Goal: Task Accomplishment & Management: Manage account settings

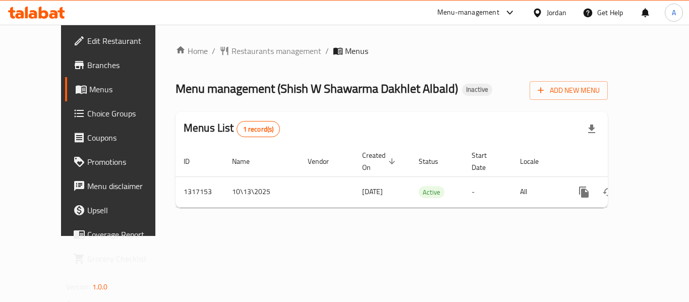
click at [87, 45] on span "Edit Restaurant" at bounding box center [127, 41] width 81 height 12
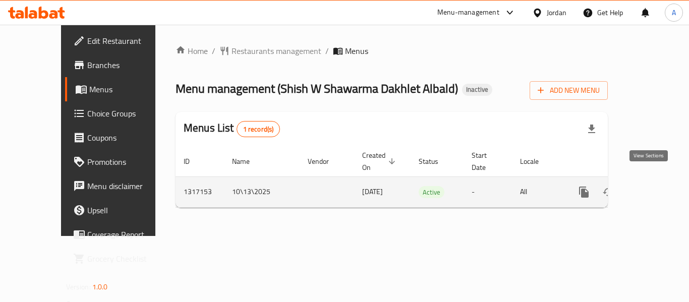
click at [651, 186] on icon "enhanced table" at bounding box center [657, 192] width 12 height 12
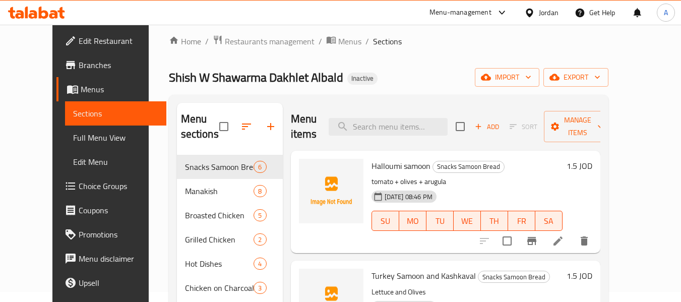
scroll to position [4, 0]
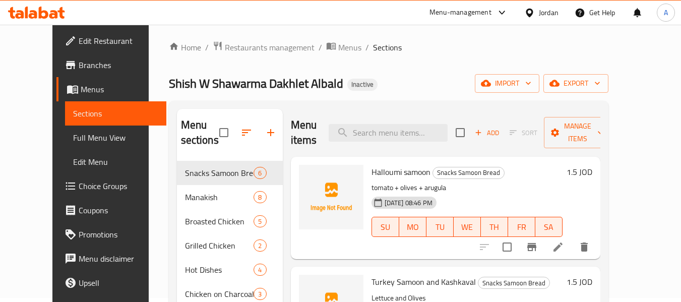
click at [73, 139] on span "Full Menu View" at bounding box center [115, 138] width 85 height 12
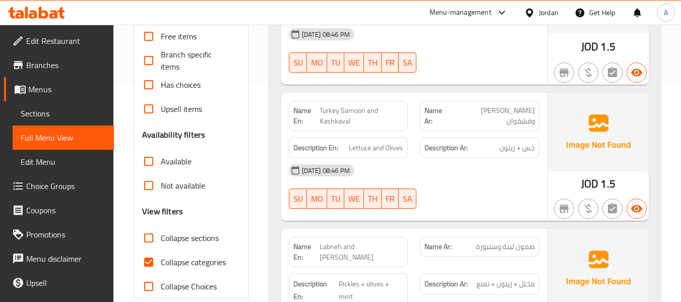
scroll to position [307, 0]
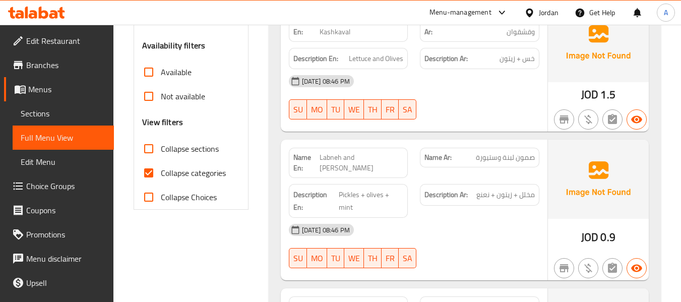
click at [207, 172] on span "Collapse categories" at bounding box center [193, 173] width 65 height 12
click at [161, 172] on input "Collapse categories" at bounding box center [149, 173] width 24 height 24
checkbox input "false"
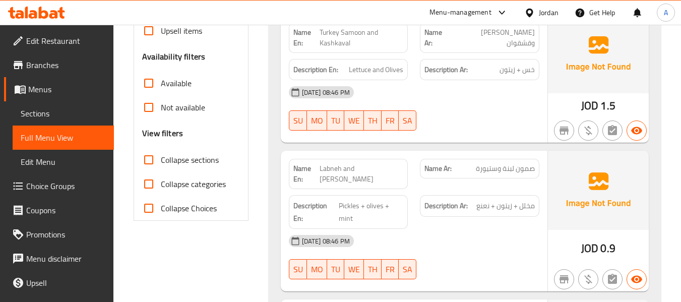
scroll to position [303, 0]
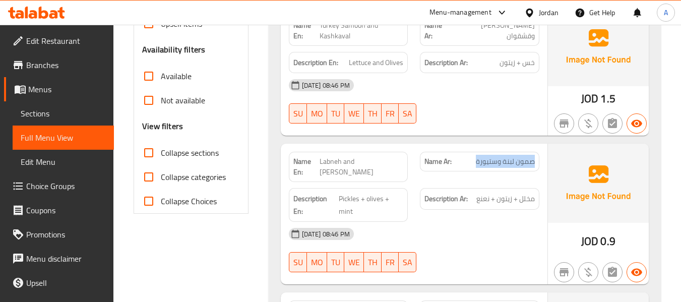
drag, startPoint x: 475, startPoint y: 160, endPoint x: 535, endPoint y: 161, distance: 60.5
click at [535, 161] on div "Name Ar: صمون لبنة وستيورة" at bounding box center [480, 162] width 120 height 20
copy span "صمون لبنة وستيورة"
click at [393, 183] on div "Description En: Pickles + olives + mint" at bounding box center [349, 205] width 132 height 46
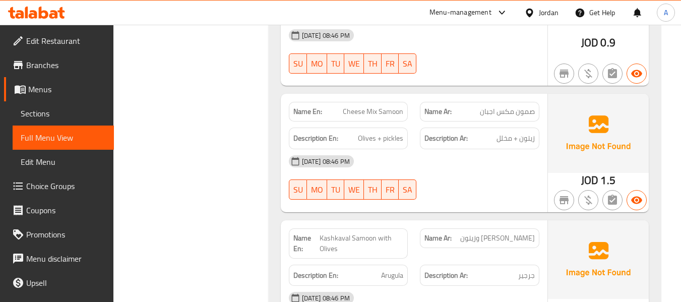
scroll to position [504, 0]
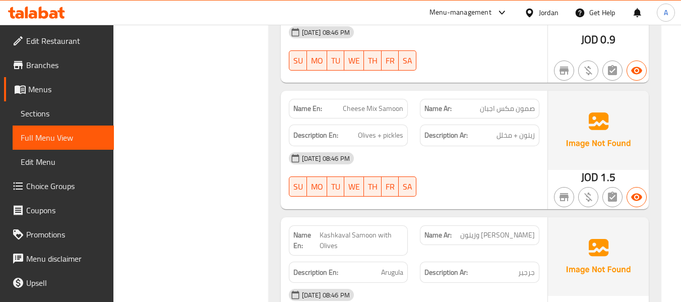
click at [273, 172] on div "Name En: Halloumi samoon Name Ar: صمون حلوم Description En: tomato + olives + a…" at bounding box center [465, 84] width 392 height 840
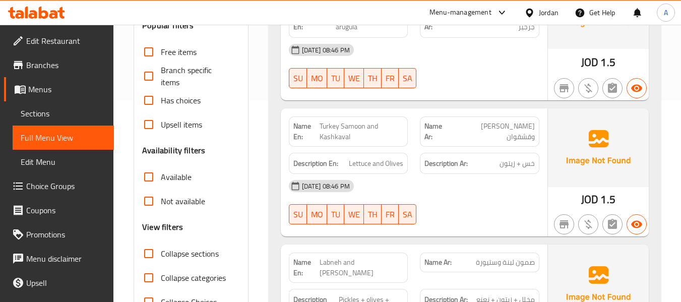
scroll to position [252, 0]
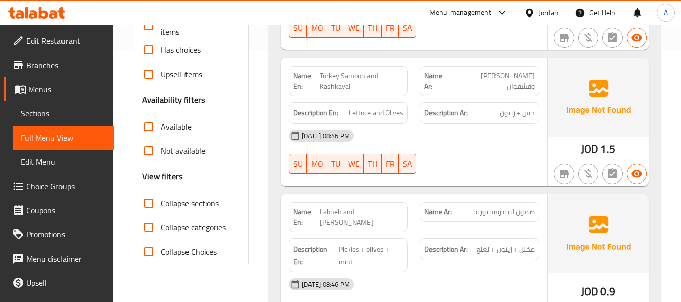
click at [301, 77] on strong "Name En:" at bounding box center [306, 81] width 27 height 21
copy strong "Name En:"
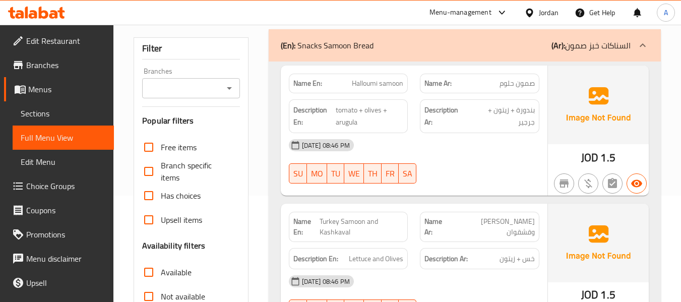
scroll to position [0, 0]
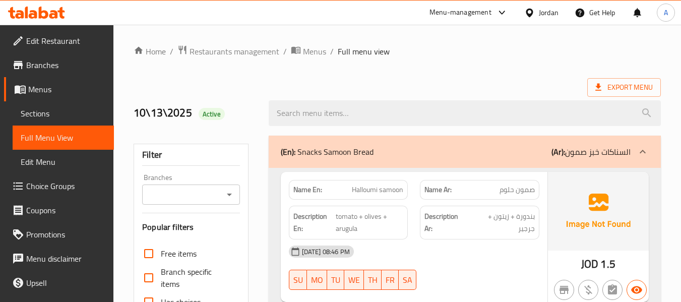
click at [545, 9] on div "Jordan" at bounding box center [549, 12] width 20 height 11
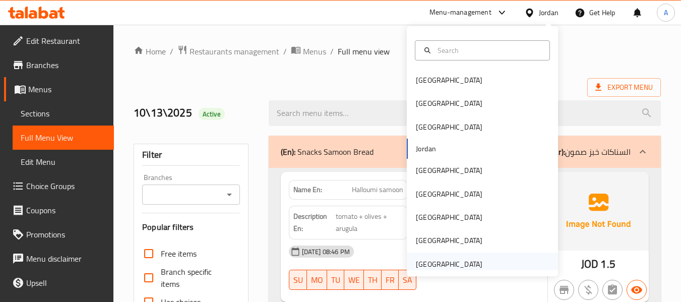
click at [470, 263] on div "United Arab Emirates" at bounding box center [449, 264] width 67 height 11
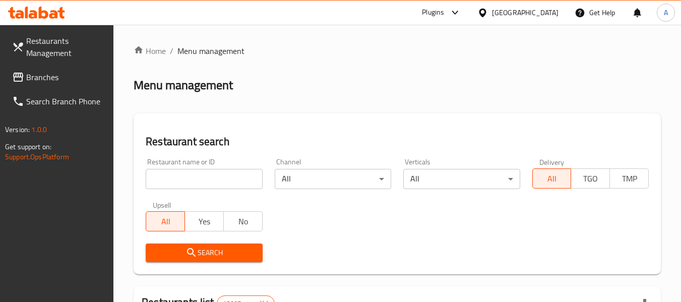
click at [74, 77] on span "Branches" at bounding box center [66, 77] width 80 height 12
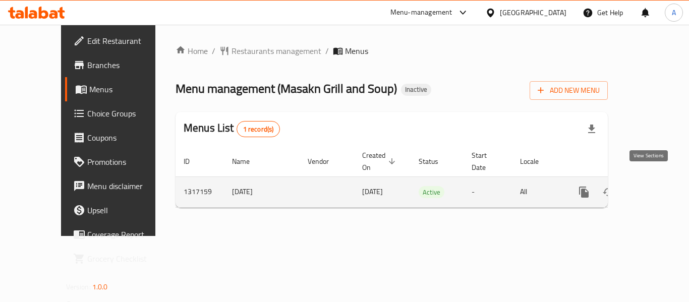
click at [651, 186] on icon "enhanced table" at bounding box center [657, 192] width 12 height 12
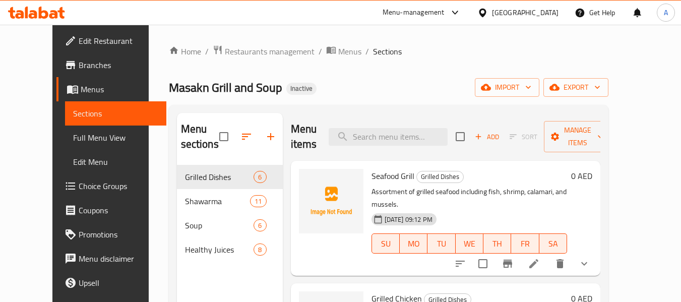
click at [73, 133] on span "Full Menu View" at bounding box center [115, 138] width 85 height 12
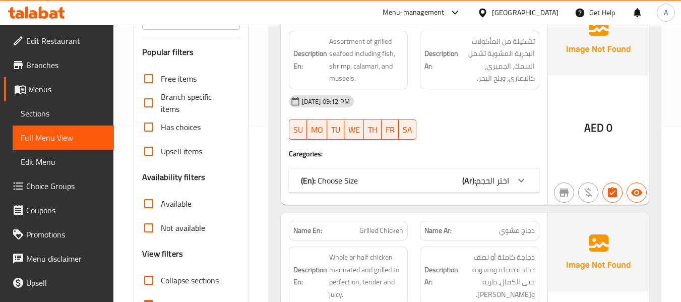
scroll to position [252, 0]
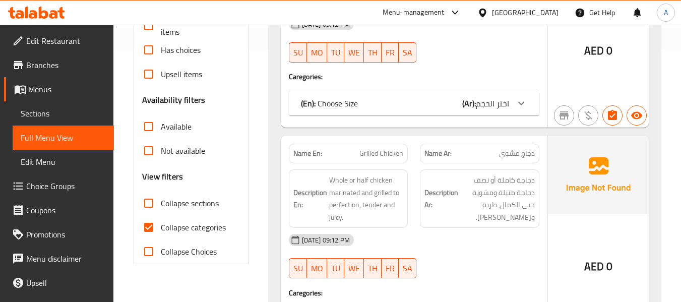
click at [199, 227] on span "Collapse categories" at bounding box center [193, 227] width 65 height 12
click at [161, 227] on input "Collapse categories" at bounding box center [149, 227] width 24 height 24
checkbox input "false"
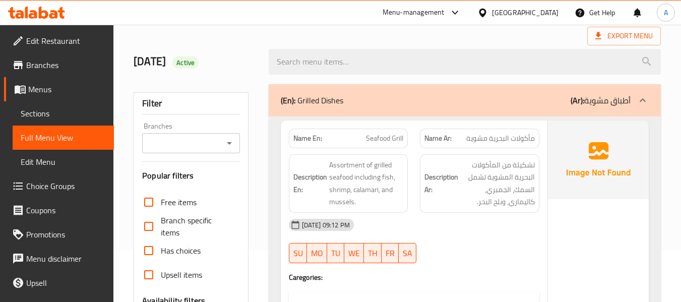
scroll to position [101, 0]
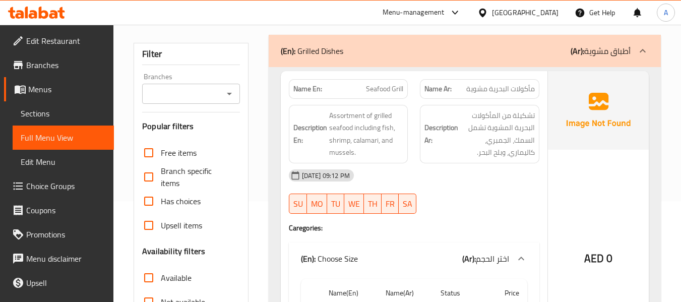
click at [448, 91] on strong "Name Ar:" at bounding box center [438, 89] width 27 height 11
click at [369, 97] on div "Name En: Seafood Grill" at bounding box center [349, 89] width 120 height 20
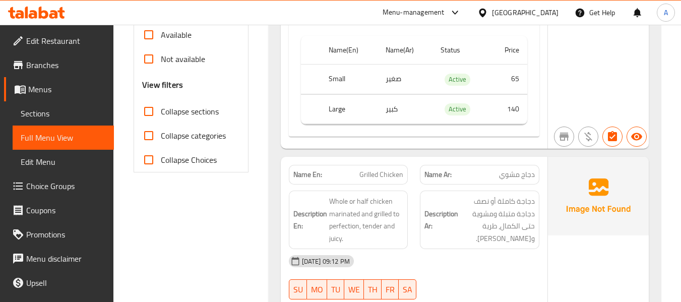
scroll to position [353, 0]
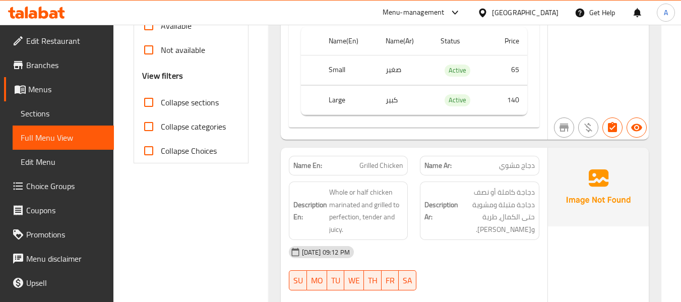
click at [445, 173] on div "Name Ar: دجاج مشوي" at bounding box center [480, 166] width 120 height 20
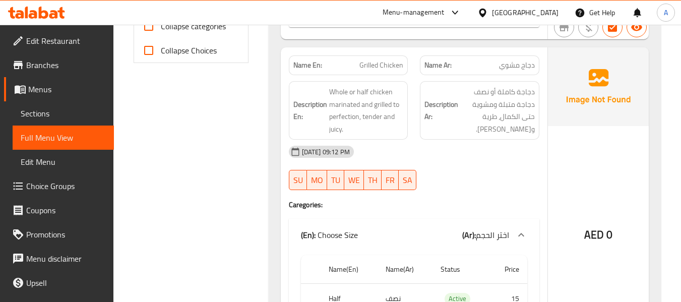
scroll to position [454, 0]
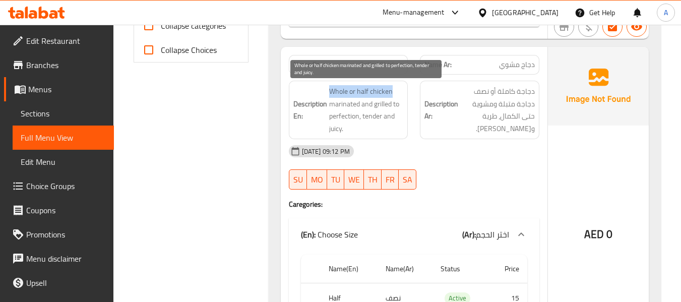
drag, startPoint x: 326, startPoint y: 89, endPoint x: 395, endPoint y: 91, distance: 69.6
click at [395, 91] on h6 "Description En: Whole or half chicken marinated and grilled to perfection, tend…" at bounding box center [348, 109] width 110 height 49
copy span "Whole or half chicken"
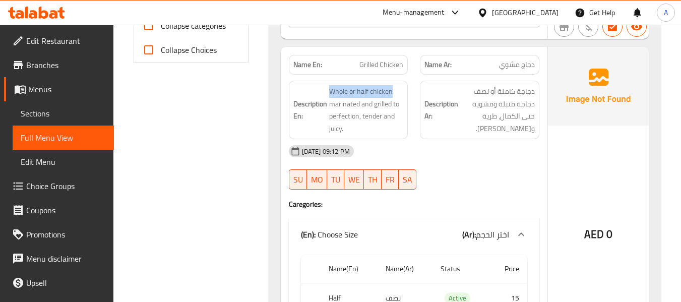
copy span "Whole or half chicken"
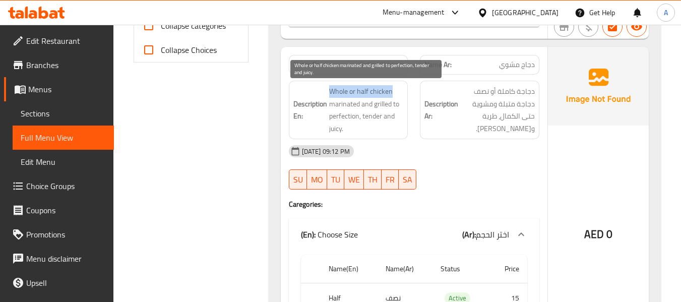
click at [333, 86] on span "Whole or half chicken marinated and grilled to perfection, tender and juicy." at bounding box center [366, 109] width 75 height 49
click at [355, 106] on span "Whole or half chicken marinated and grilled to perfection, tender and juicy." at bounding box center [366, 109] width 75 height 49
click at [378, 110] on span "Whole or half chicken marinated and grilled to perfection, tender and juicy." at bounding box center [366, 109] width 75 height 49
drag, startPoint x: 374, startPoint y: 107, endPoint x: 358, endPoint y: 118, distance: 19.3
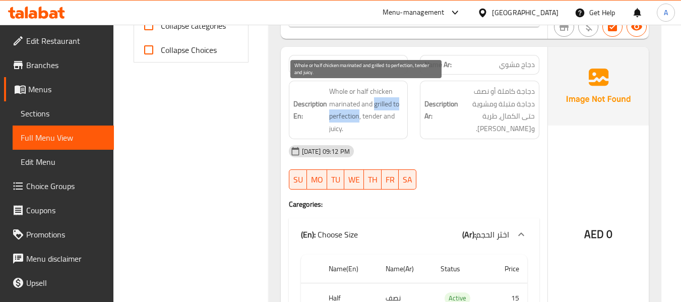
click at [358, 118] on span "Whole or half chicken marinated and grilled to perfection, tender and juicy." at bounding box center [366, 109] width 75 height 49
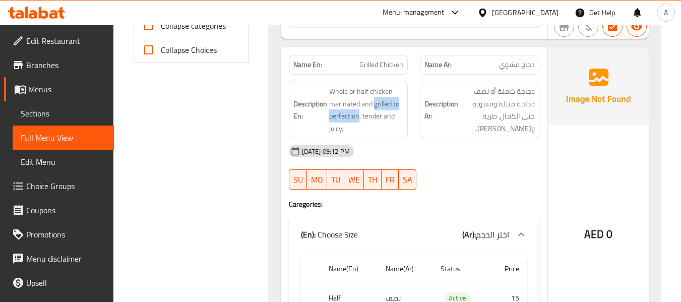
copy span "grilled to perfection"
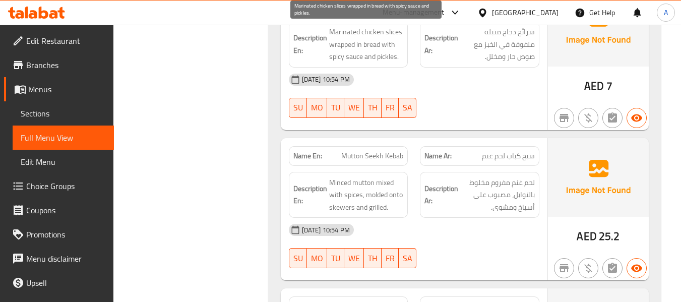
scroll to position [3127, 0]
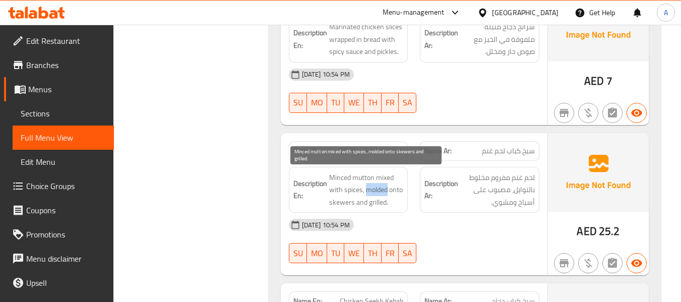
drag, startPoint x: 366, startPoint y: 187, endPoint x: 387, endPoint y: 191, distance: 21.0
click at [387, 191] on span "Minced mutton mixed with spices, molded onto skewers and grilled." at bounding box center [366, 189] width 75 height 37
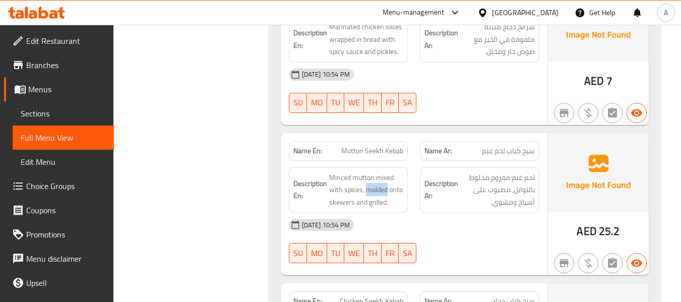
copy span "molded"
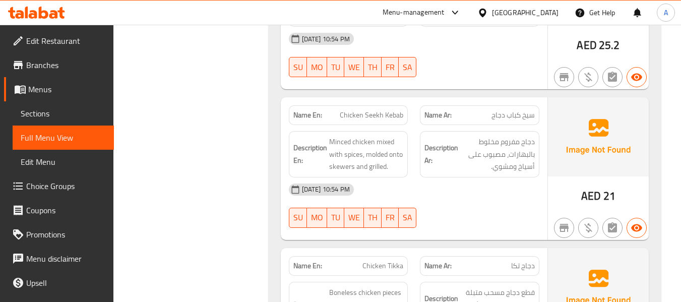
scroll to position [3328, 0]
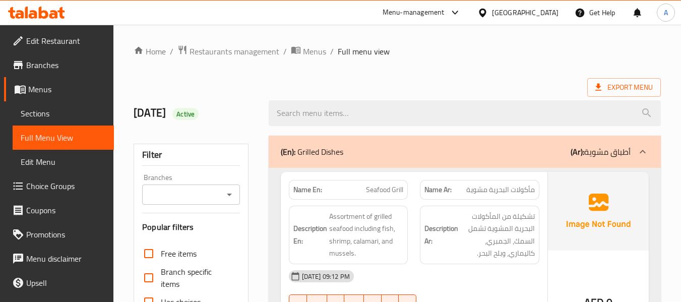
click at [526, 9] on div "United Arab Emirates" at bounding box center [525, 12] width 67 height 11
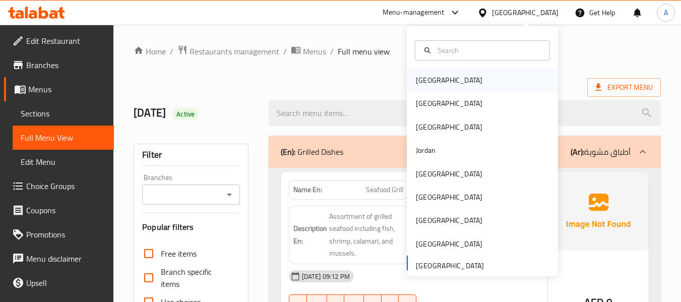
click at [442, 82] on div "[GEOGRAPHIC_DATA]" at bounding box center [482, 80] width 151 height 23
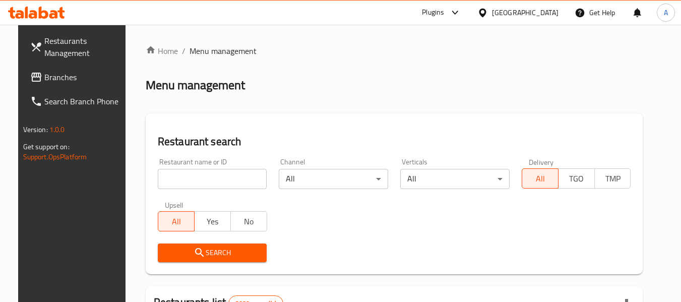
click at [83, 80] on span "Branches" at bounding box center [84, 77] width 80 height 12
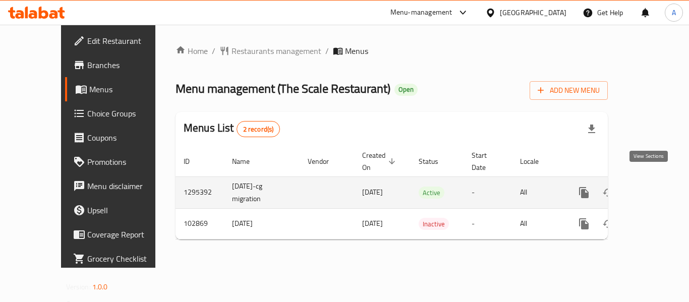
click at [651, 189] on link "enhanced table" at bounding box center [656, 193] width 24 height 24
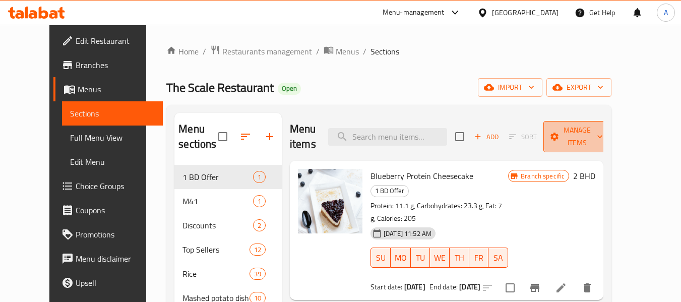
click at [603, 133] on span "Manage items" at bounding box center [577, 136] width 51 height 25
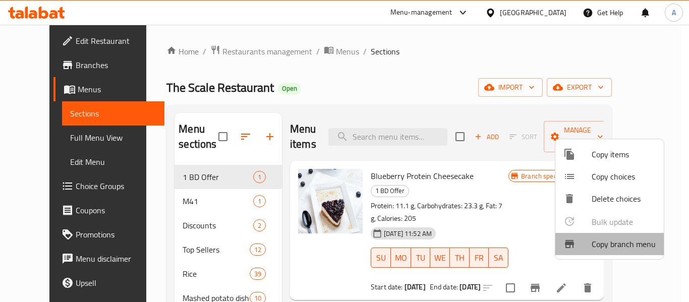
click at [621, 244] on span "Copy branch menu" at bounding box center [624, 244] width 64 height 12
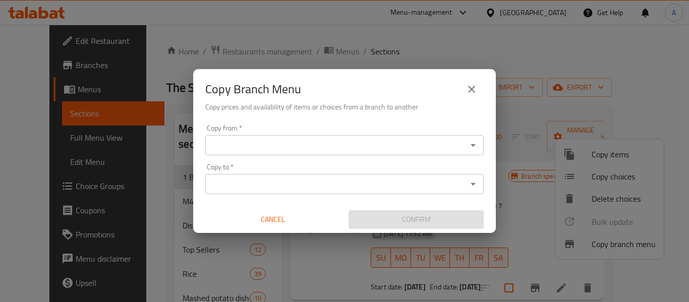
click at [477, 149] on icon "Open" at bounding box center [473, 145] width 12 height 12
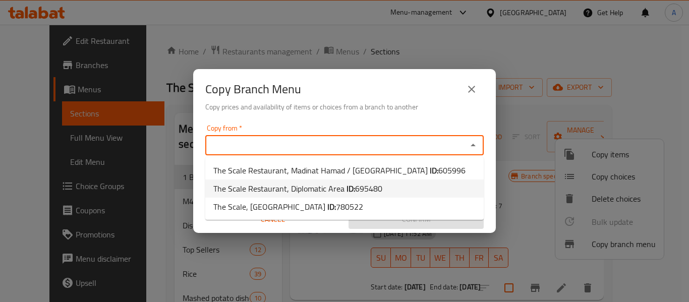
click at [410, 185] on li "The Scale Restaurant, Diplomatic Area ID: 695480" at bounding box center [344, 189] width 278 height 18
type input "The Scale Restaurant, Diplomatic Area"
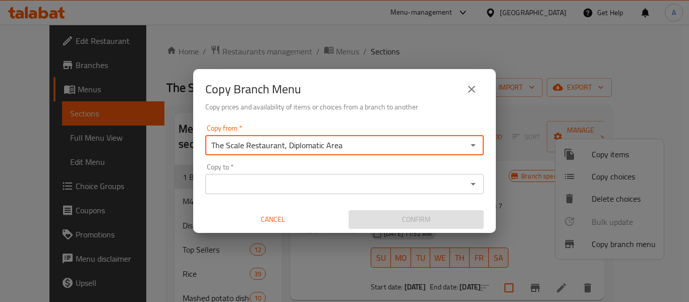
click at [474, 183] on icon "Open" at bounding box center [473, 184] width 12 height 12
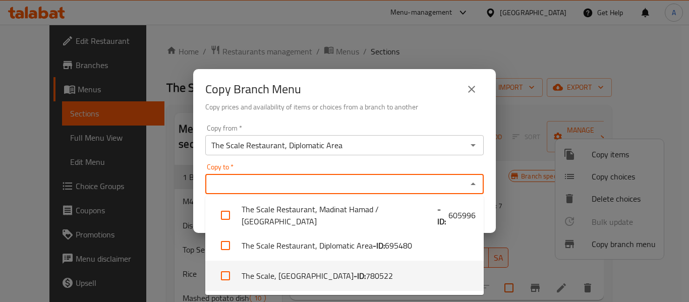
drag, startPoint x: 445, startPoint y: 274, endPoint x: 484, endPoint y: 231, distance: 57.8
click at [445, 275] on li "The Scale, [GEOGRAPHIC_DATA] - ID: 780522" at bounding box center [344, 276] width 278 height 30
checkbox input "true"
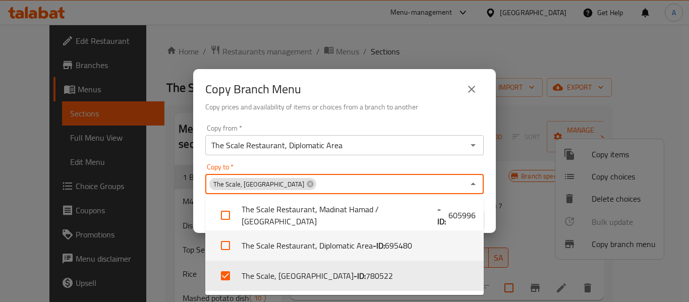
click at [492, 216] on div "Copy from   * The Scale Restaurant, Diplomatic Area Copy from * Copy to   * The…" at bounding box center [344, 177] width 303 height 112
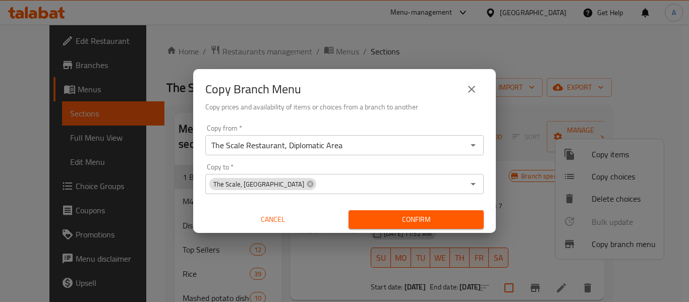
click at [460, 216] on span "Confirm" at bounding box center [416, 219] width 119 height 13
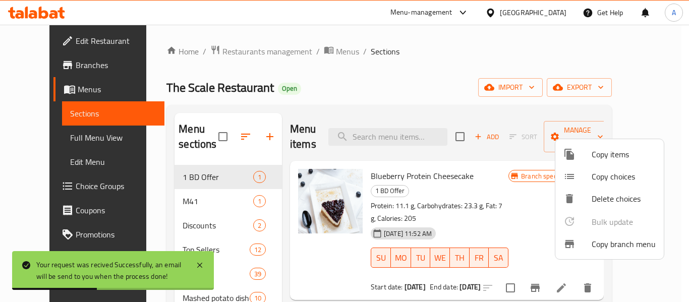
click at [48, 139] on div at bounding box center [344, 151] width 689 height 302
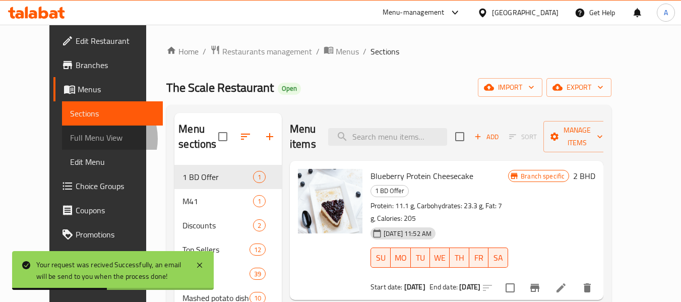
click at [70, 139] on span "Full Menu View" at bounding box center [112, 138] width 85 height 12
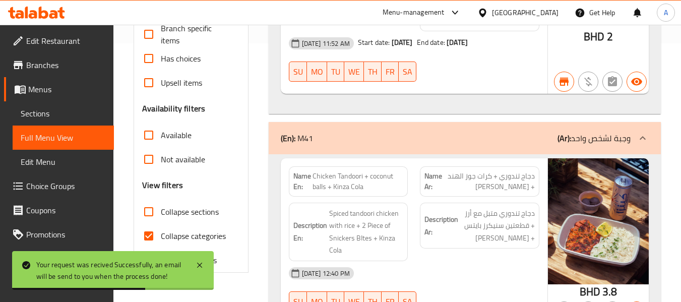
scroll to position [353, 0]
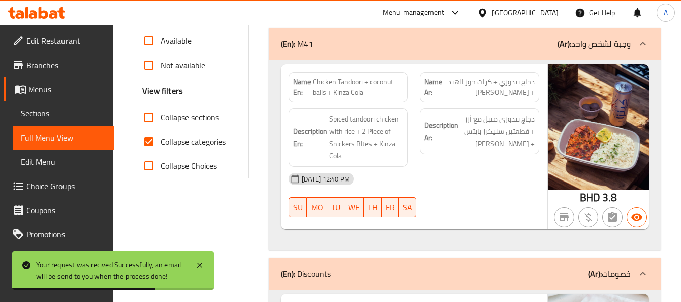
click at [218, 139] on span "Collapse categories" at bounding box center [193, 142] width 65 height 12
click at [161, 139] on input "Collapse categories" at bounding box center [149, 142] width 24 height 24
checkbox input "false"
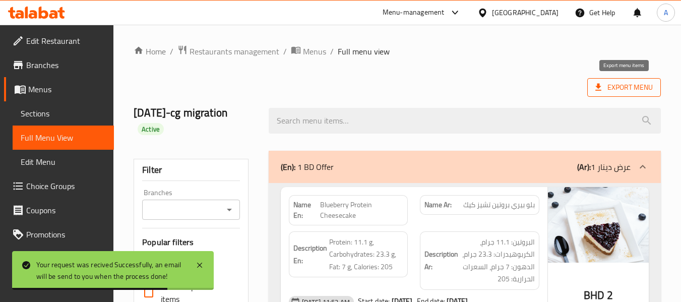
click at [615, 89] on span "Export Menu" at bounding box center [624, 87] width 57 height 13
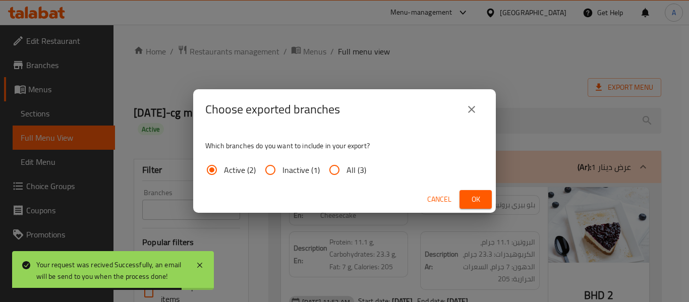
click at [343, 164] on input "All (3)" at bounding box center [334, 170] width 24 height 24
radio input "true"
click at [472, 197] on span "Ok" at bounding box center [475, 199] width 16 height 13
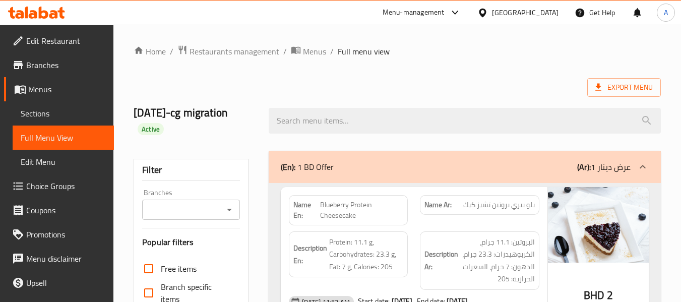
click at [63, 40] on span "Edit Restaurant" at bounding box center [66, 41] width 80 height 12
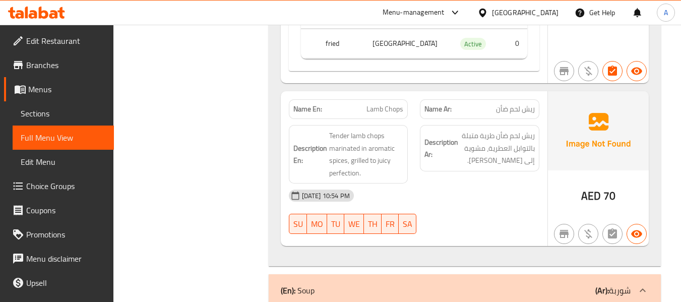
scroll to position [4619, 0]
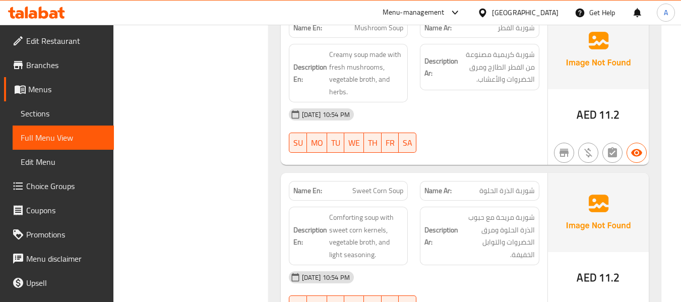
scroll to position [4922, 0]
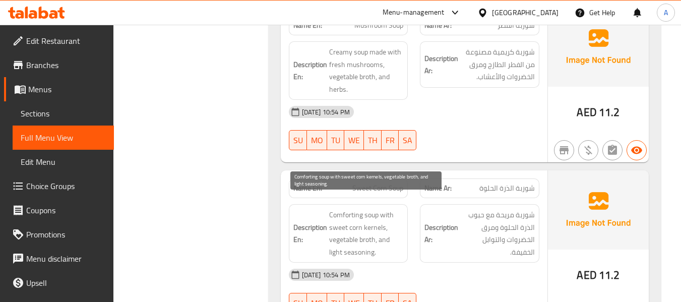
click at [379, 211] on span "Comforting soup with sweet corn kernels, vegetable broth, and light seasoning." at bounding box center [366, 233] width 75 height 49
copy span "kernels"
drag, startPoint x: 330, startPoint y: 216, endPoint x: 385, endPoint y: 212, distance: 54.6
click at [385, 212] on span "Comforting soup with sweet corn kernels, vegetable broth, and light seasoning." at bounding box center [366, 233] width 75 height 49
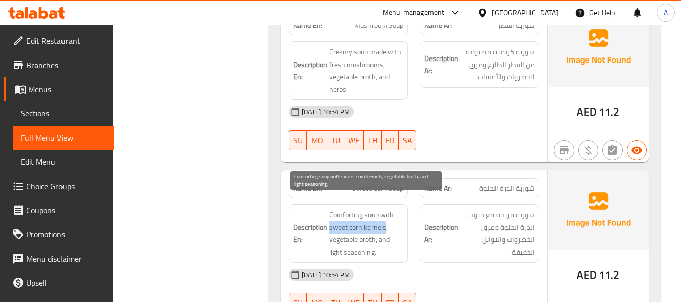
copy span "sweet corn kernels"
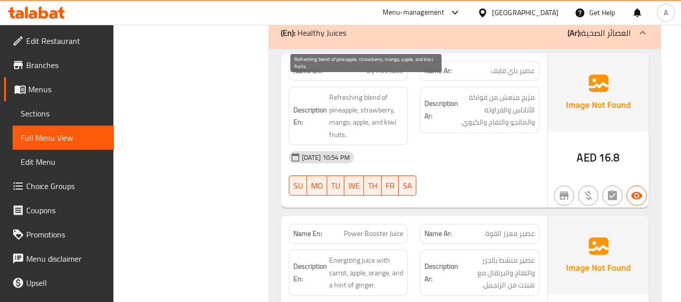
scroll to position [6082, 0]
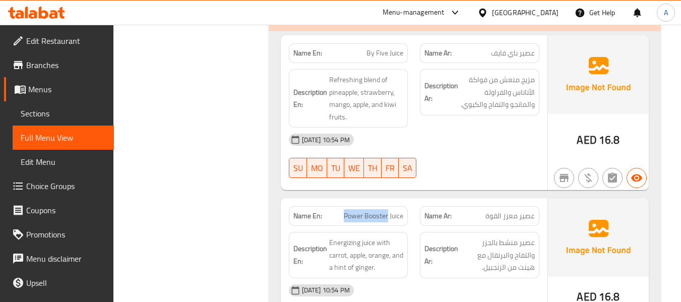
drag, startPoint x: 342, startPoint y: 204, endPoint x: 388, endPoint y: 209, distance: 46.2
click at [388, 211] on p "Name En: Power Booster Juice" at bounding box center [348, 216] width 110 height 11
copy span "Power Booster"
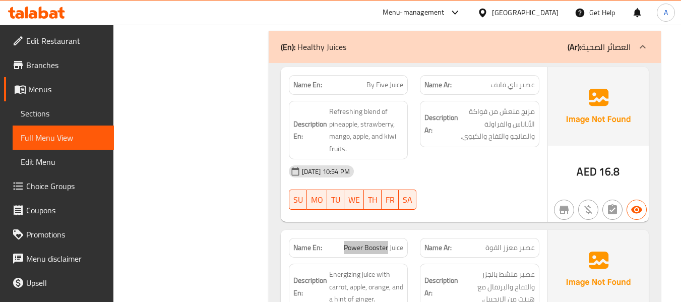
scroll to position [6031, 0]
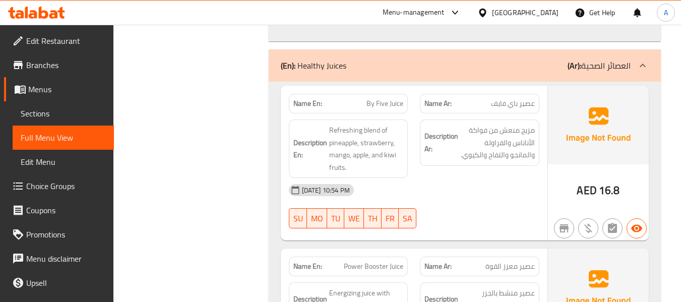
click at [439, 222] on div at bounding box center [480, 228] width 132 height 12
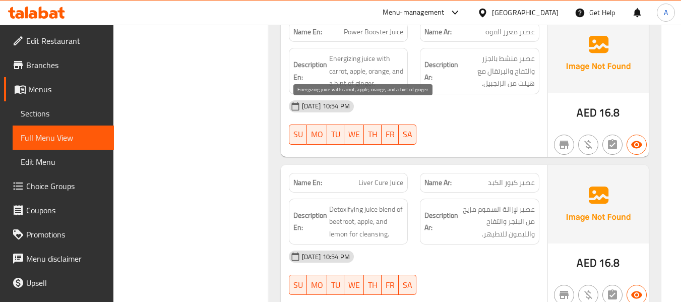
scroll to position [6283, 0]
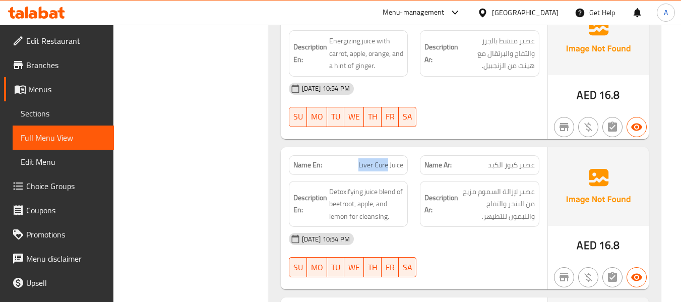
drag, startPoint x: 357, startPoint y: 155, endPoint x: 387, endPoint y: 160, distance: 30.7
click at [387, 160] on div "Name En: Liver Cure Juice" at bounding box center [349, 165] width 120 height 20
copy span "Liver Cure"
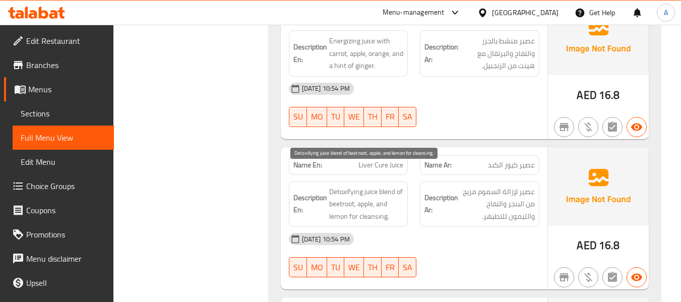
click at [395, 205] on span "Detoxifying juice blend of beetroot, apple, and lemon for cleansing." at bounding box center [366, 204] width 75 height 37
drag, startPoint x: 330, startPoint y: 179, endPoint x: 363, endPoint y: 182, distance: 32.9
click at [363, 186] on span "Detoxifying juice blend of beetroot, apple, and lemon for cleansing." at bounding box center [366, 204] width 75 height 37
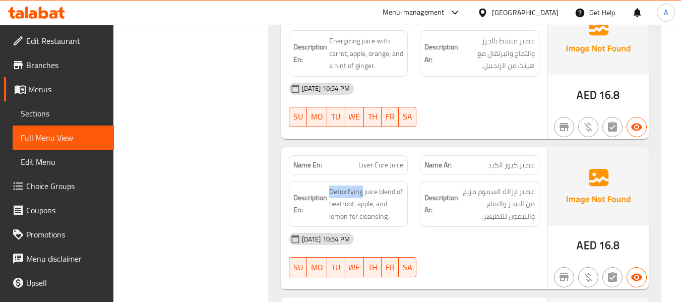
copy span "Detoxifying"
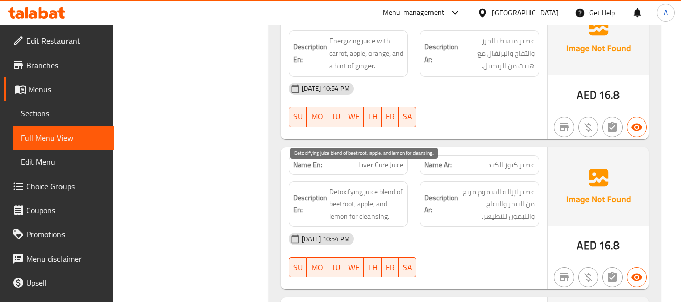
click at [374, 202] on span "Detoxifying juice blend of beetroot, apple, and lemon for cleansing." at bounding box center [366, 204] width 75 height 37
copy span "cleansing"
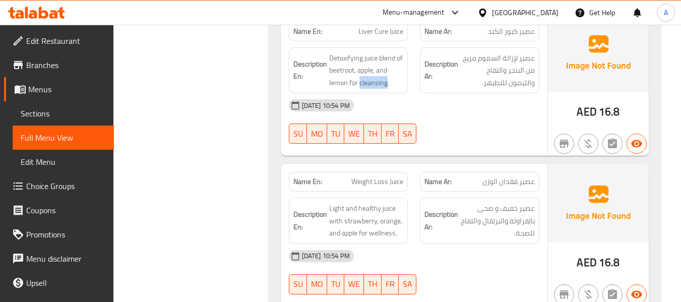
scroll to position [6435, 0]
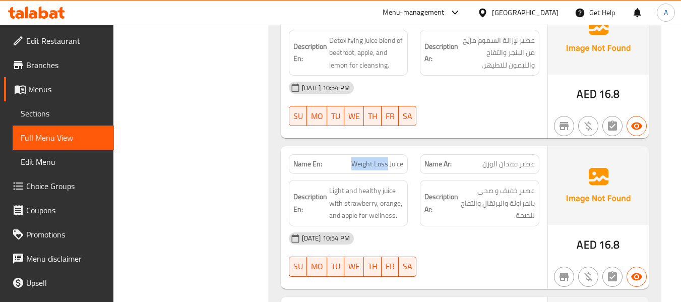
drag, startPoint x: 346, startPoint y: 151, endPoint x: 387, endPoint y: 159, distance: 41.6
click at [387, 159] on div "Name En: Weight Loss Juice" at bounding box center [349, 164] width 120 height 20
copy span "Weight Loss"
click at [341, 174] on div "Description En: Light and healthy juice with strawberry, orange, and apple for …" at bounding box center [349, 203] width 132 height 58
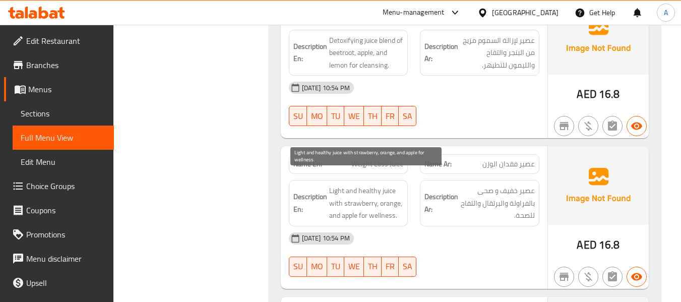
click at [350, 185] on span "Light and healthy juice with strawberry, orange, and apple for wellness." at bounding box center [366, 203] width 75 height 37
click at [394, 188] on span "Light and healthy juice with strawberry, orange, and apple for wellness." at bounding box center [366, 203] width 75 height 37
click at [387, 200] on span "Light and healthy juice with strawberry, orange, and apple for wellness." at bounding box center [366, 203] width 75 height 37
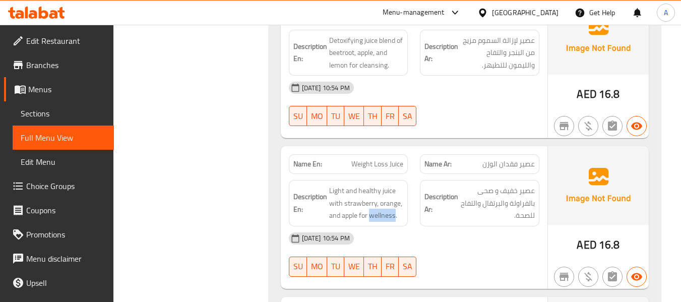
copy span "wellness"
click at [466, 197] on span "عصير خفيف و صحى بالفراولة والبرتقال والتفاح للصحة." at bounding box center [497, 203] width 75 height 37
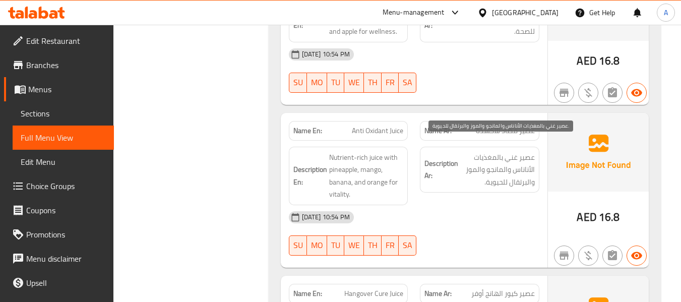
scroll to position [6636, 0]
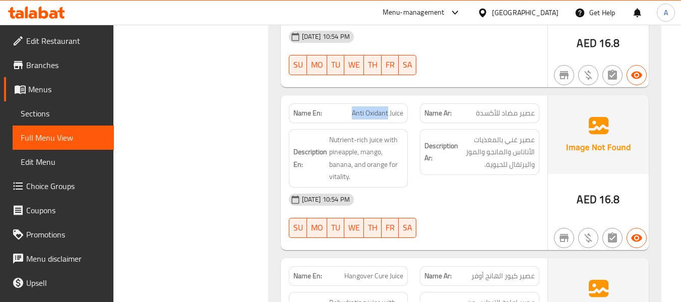
drag, startPoint x: 350, startPoint y: 101, endPoint x: 388, endPoint y: 106, distance: 37.6
click at [388, 108] on p "Name En: Anti Oxidant Juice" at bounding box center [348, 113] width 110 height 11
copy span "Anti Oxidant"
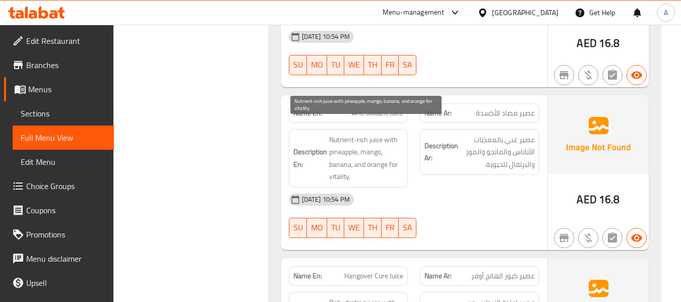
click at [389, 134] on span "Nutrient-rich juice with pineapple, mango, banana, and orange for vitality." at bounding box center [366, 158] width 75 height 49
click at [385, 134] on span "Nutrient-rich juice with pineapple, mango, banana, and orange for vitality." at bounding box center [366, 158] width 75 height 49
drag, startPoint x: 384, startPoint y: 129, endPoint x: 358, endPoint y: 143, distance: 29.8
click at [358, 143] on span "Nutrient-rich juice with pineapple, mango, banana, and orange for vitality." at bounding box center [366, 158] width 75 height 49
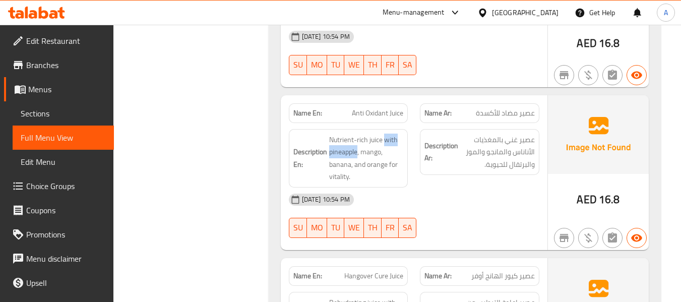
copy span "with pineapple"
click at [424, 188] on div "13-10-2025 10:54 PM" at bounding box center [414, 200] width 263 height 24
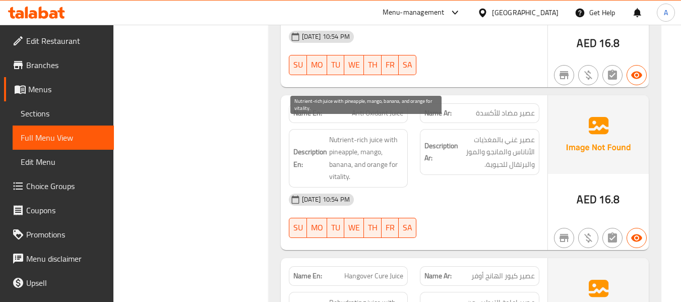
click at [339, 162] on span "Nutrient-rich juice with pineapple, mango, banana, and orange for vitality." at bounding box center [366, 158] width 75 height 49
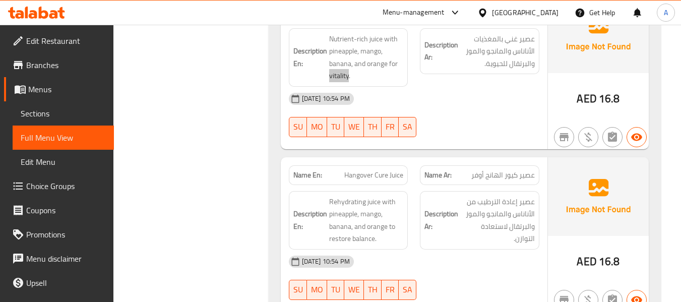
scroll to position [6788, 0]
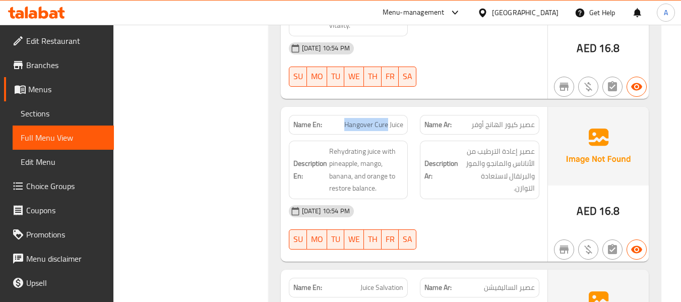
drag, startPoint x: 344, startPoint y: 116, endPoint x: 389, endPoint y: 115, distance: 44.4
click at [389, 120] on span "Hangover Cure Juice" at bounding box center [373, 125] width 59 height 11
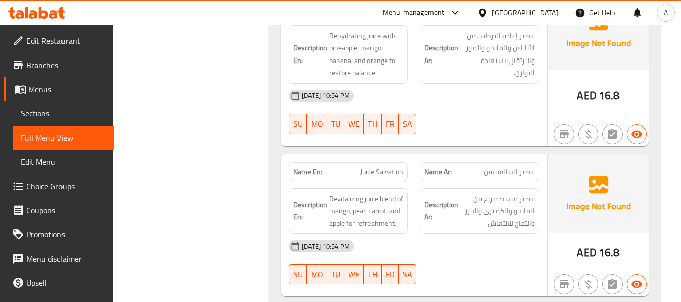
scroll to position [6939, 0]
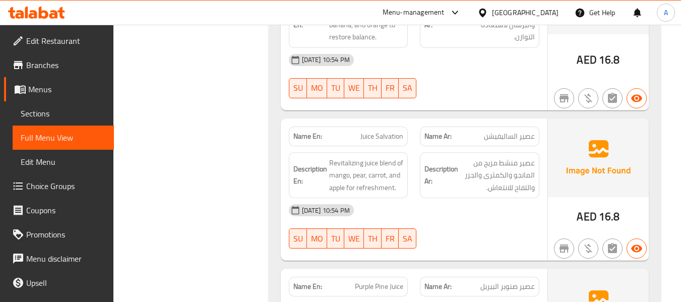
click at [389, 131] on span "Juice Salvation" at bounding box center [382, 136] width 43 height 11
click at [520, 201] on div "13-10-2025 10:54 PM" at bounding box center [414, 210] width 263 height 24
click at [378, 131] on span "Juice Salvation" at bounding box center [382, 136] width 43 height 11
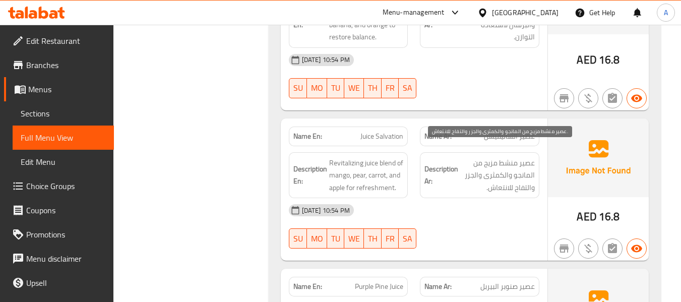
click at [495, 167] on span "عصير منشط مزيج من المانجو والكمثرى والجزر والتفاح للانتعاش." at bounding box center [497, 175] width 75 height 37
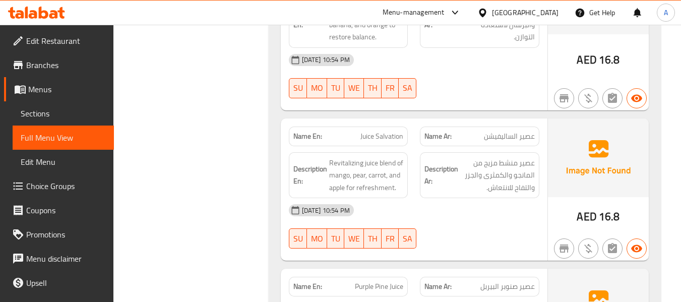
click at [481, 221] on div "13-10-2025 10:54 PM SU MO TU WE TH FR SA" at bounding box center [414, 226] width 263 height 56
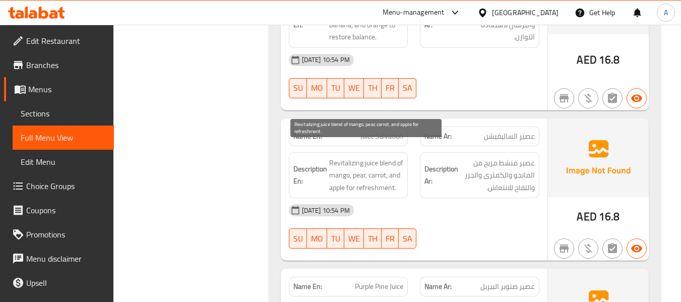
click at [336, 157] on span "Revitalizing juice blend of mango, pear, carrot, and apple for refreshment." at bounding box center [366, 175] width 75 height 37
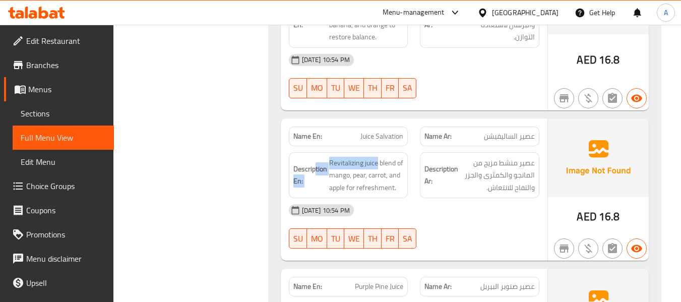
drag, startPoint x: 377, startPoint y: 150, endPoint x: 315, endPoint y: 152, distance: 61.5
click at [315, 157] on h6 "Description En: Revitalizing juice blend of mango, pear, carrot, and apple for …" at bounding box center [348, 175] width 110 height 37
click at [327, 157] on h6 "Description En: Revitalizing juice blend of mango, pear, carrot, and apple for …" at bounding box center [348, 175] width 110 height 37
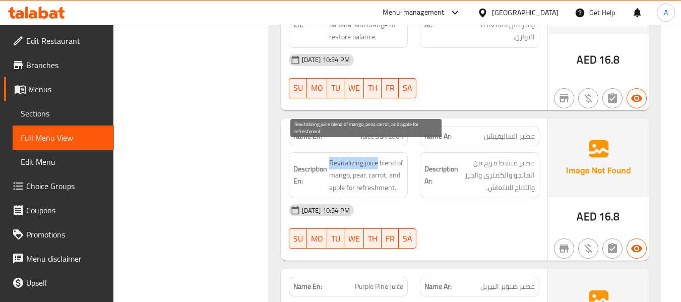
drag, startPoint x: 329, startPoint y: 149, endPoint x: 377, endPoint y: 150, distance: 48.4
click at [377, 157] on span "Revitalizing juice blend of mango, pear, carrot, and apple for refreshment." at bounding box center [366, 175] width 75 height 37
click at [360, 160] on span "Revitalizing juice blend of mango, pear, carrot, and apple for refreshment." at bounding box center [366, 175] width 75 height 37
click at [396, 170] on span "Revitalizing juice blend of mango, pear, carrot, and apple for refreshment." at bounding box center [366, 175] width 75 height 37
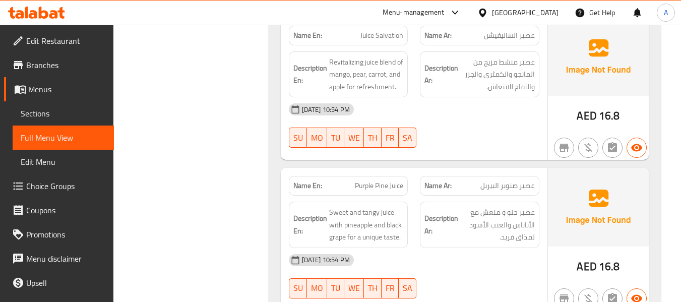
scroll to position [7076, 0]
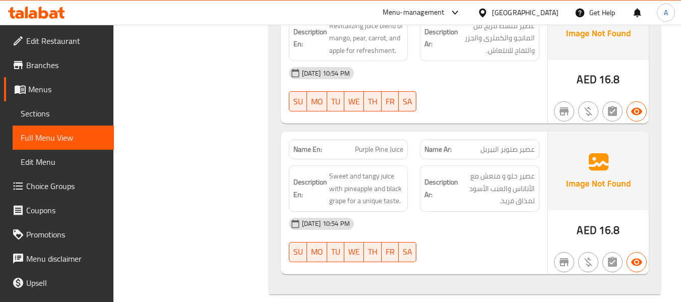
click at [379, 144] on span "Purple Pine Juice" at bounding box center [379, 149] width 48 height 11
drag, startPoint x: 354, startPoint y: 134, endPoint x: 367, endPoint y: 138, distance: 13.9
click at [367, 144] on span "Purple Pine Juice" at bounding box center [379, 149] width 48 height 11
click at [348, 144] on p "Name En: Purple Pine Juice" at bounding box center [348, 149] width 110 height 11
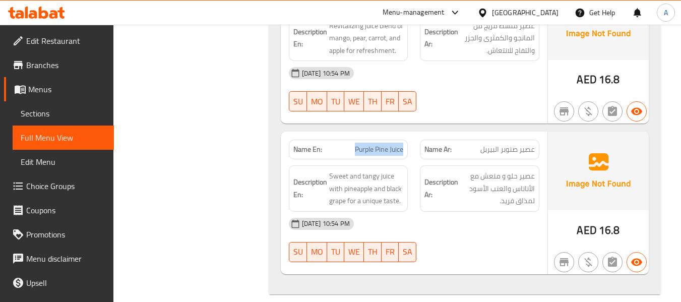
drag, startPoint x: 351, startPoint y: 135, endPoint x: 405, endPoint y: 138, distance: 54.0
click at [405, 140] on div "Name En: Purple Pine Juice" at bounding box center [349, 150] width 120 height 20
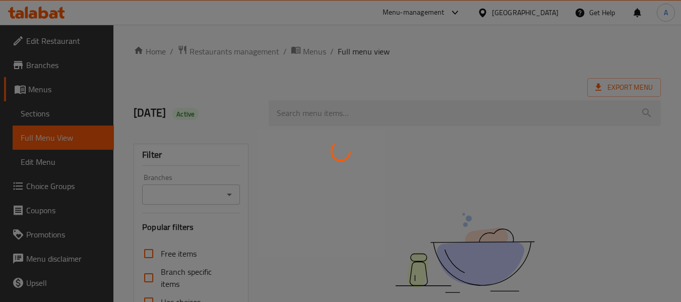
click at [72, 13] on div at bounding box center [340, 151] width 681 height 302
click at [58, 10] on div at bounding box center [340, 151] width 681 height 302
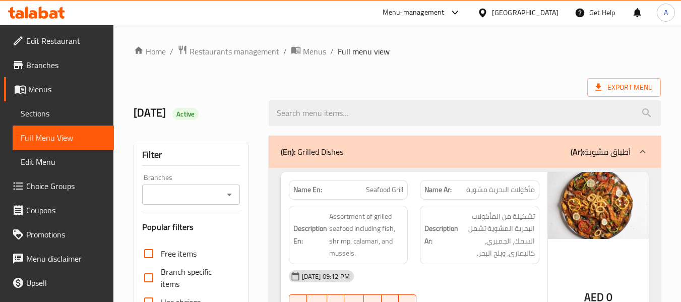
click at [37, 14] on icon at bounding box center [36, 13] width 57 height 12
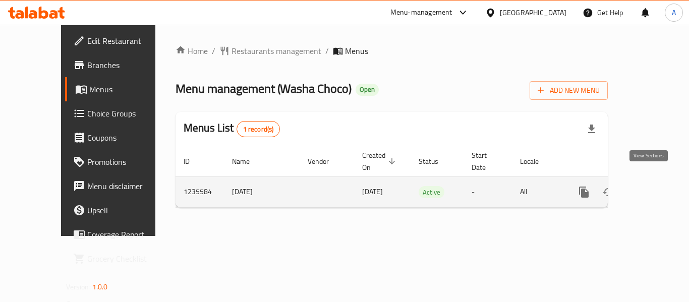
click at [651, 186] on icon "enhanced table" at bounding box center [657, 192] width 12 height 12
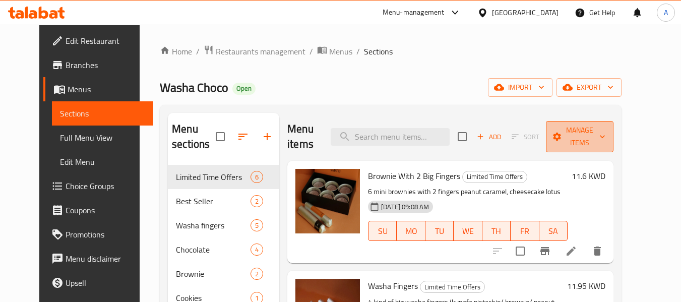
click at [579, 139] on span "Manage items" at bounding box center [579, 136] width 51 height 25
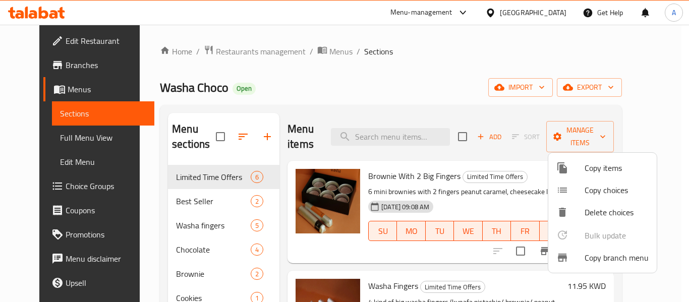
click at [596, 260] on span "Copy branch menu" at bounding box center [616, 258] width 64 height 12
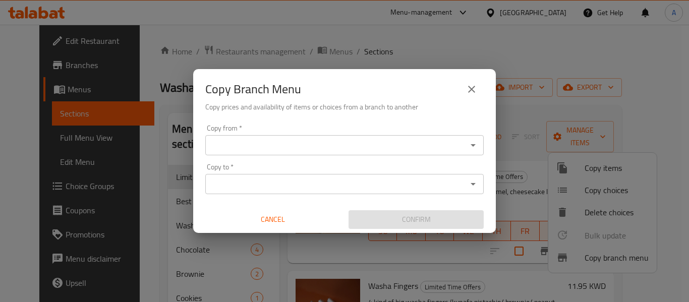
click at [472, 146] on icon "Open" at bounding box center [473, 145] width 12 height 12
click at [378, 115] on div "Copy Branch Menu Copy prices and availability of items or choices from a branch…" at bounding box center [344, 94] width 303 height 51
click at [420, 152] on input "Copy from   *" at bounding box center [336, 145] width 256 height 14
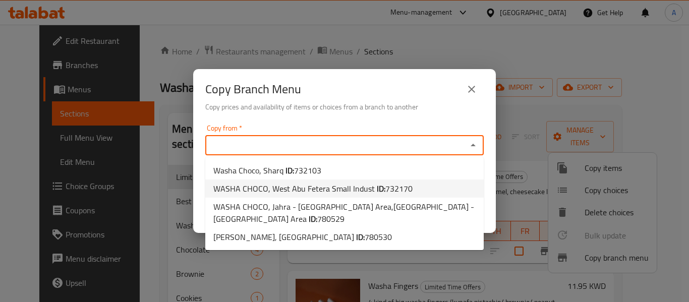
click at [447, 188] on li "WASHA CHOCO, West Abu Fetera Small Indust ID: 732170" at bounding box center [344, 189] width 278 height 18
type input "WASHA CHOCO, West Abu Fetera Small Indust"
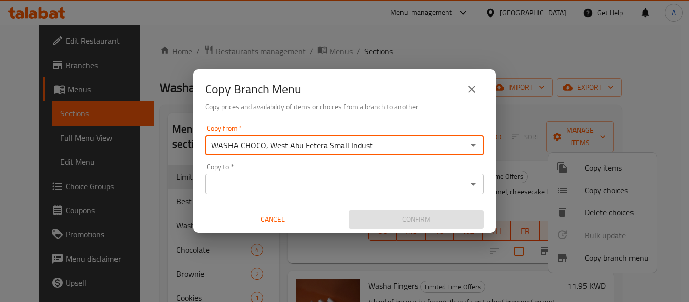
click at [473, 183] on icon "Open" at bounding box center [473, 184] width 5 height 3
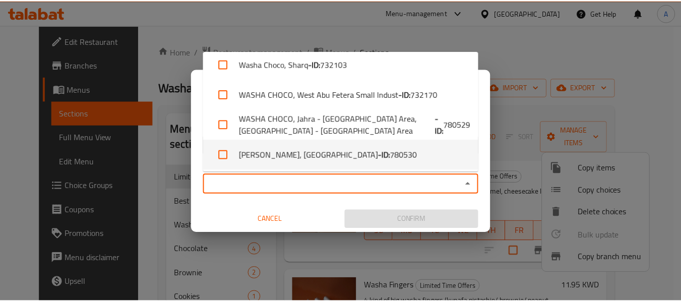
scroll to position [8, 0]
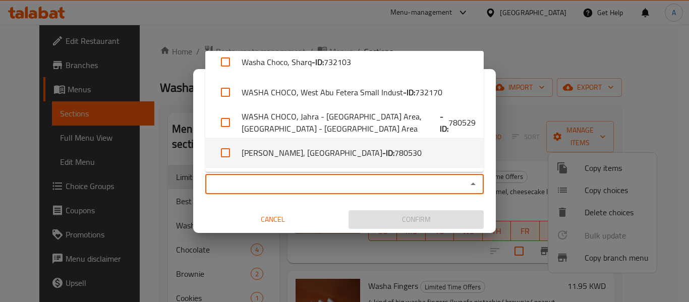
click at [455, 154] on li "WASHA CHOCO, Ardhiya - ID: 780530" at bounding box center [344, 153] width 278 height 30
checkbox input "true"
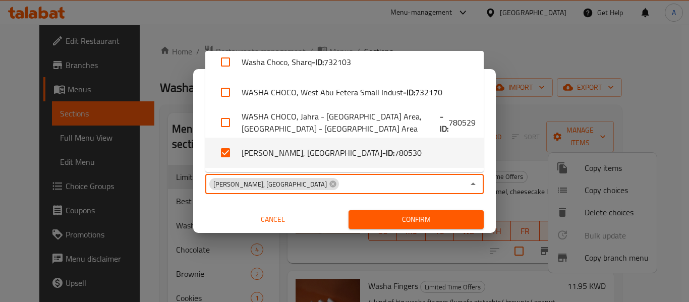
click at [456, 218] on span "Confirm" at bounding box center [416, 219] width 119 height 13
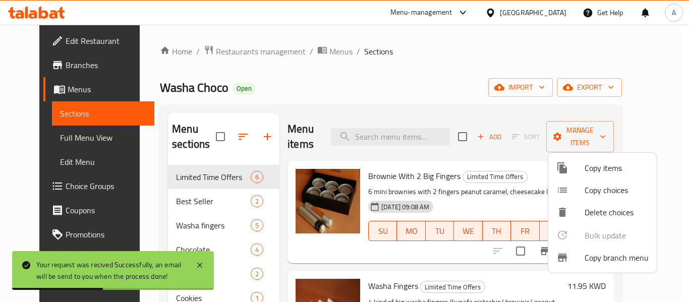
click at [401, 80] on div at bounding box center [344, 151] width 689 height 302
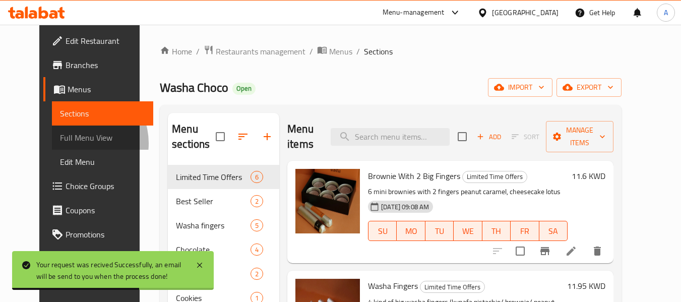
click at [60, 143] on span "Full Menu View" at bounding box center [102, 138] width 85 height 12
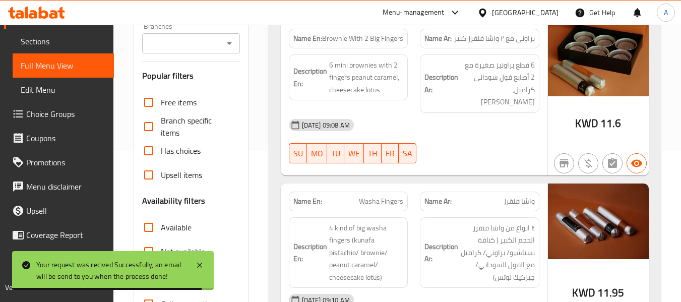
scroll to position [303, 0]
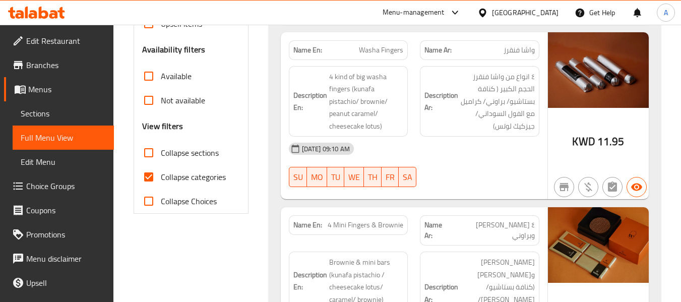
click at [194, 182] on span "Collapse categories" at bounding box center [193, 177] width 65 height 12
click at [161, 182] on input "Collapse categories" at bounding box center [149, 177] width 24 height 24
checkbox input "false"
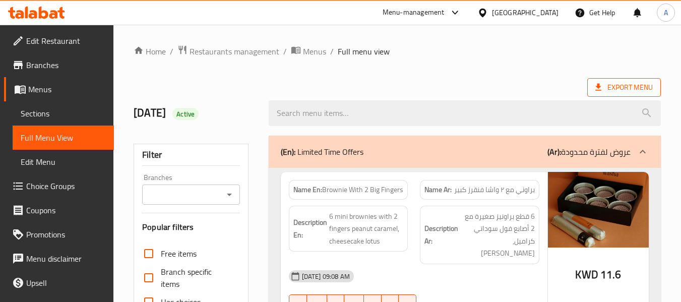
click at [621, 90] on span "Export Menu" at bounding box center [624, 87] width 57 height 13
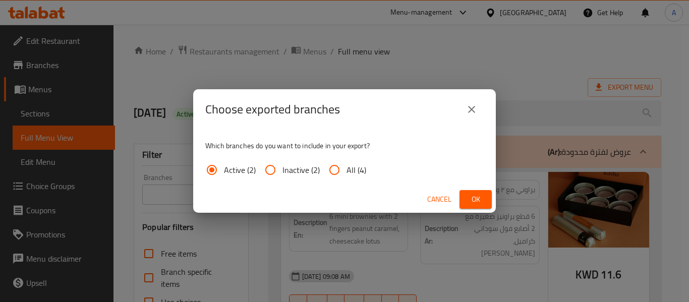
click at [350, 169] on span "All (4)" at bounding box center [356, 170] width 20 height 12
click at [346, 169] on input "All (4)" at bounding box center [334, 170] width 24 height 24
radio input "true"
click at [481, 199] on span "Ok" at bounding box center [475, 199] width 16 height 13
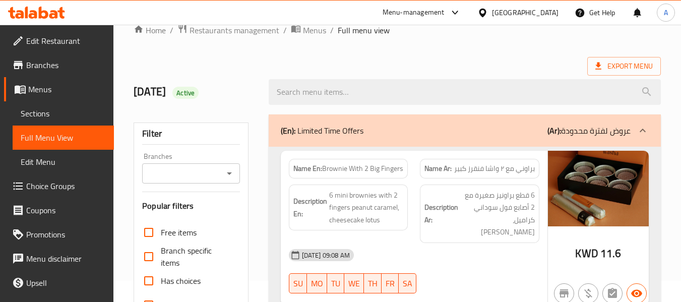
scroll to position [252, 0]
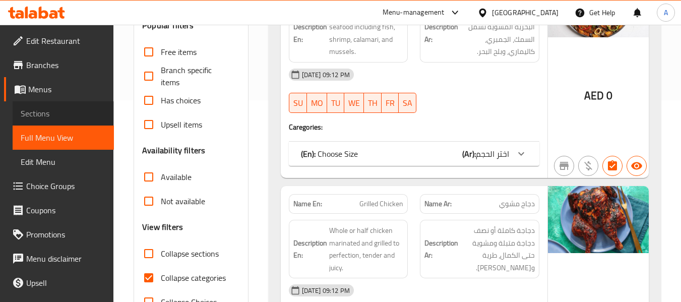
click at [76, 106] on link "Sections" at bounding box center [63, 113] width 101 height 24
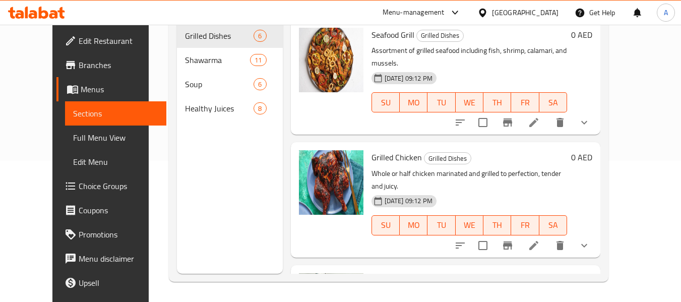
scroll to position [40, 0]
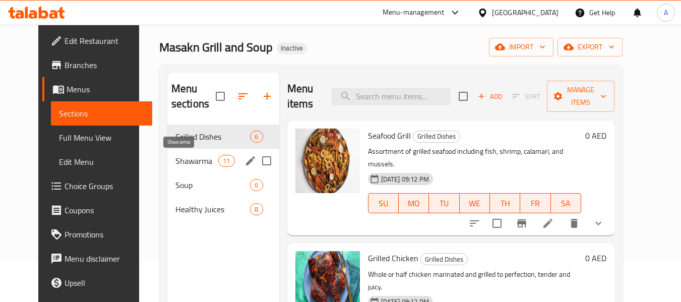
click at [197, 167] on div "Shawarma 11" at bounding box center [223, 161] width 112 height 24
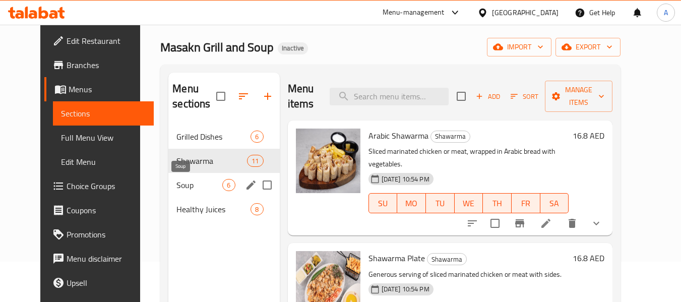
click at [191, 187] on span "Soup" at bounding box center [200, 185] width 46 height 12
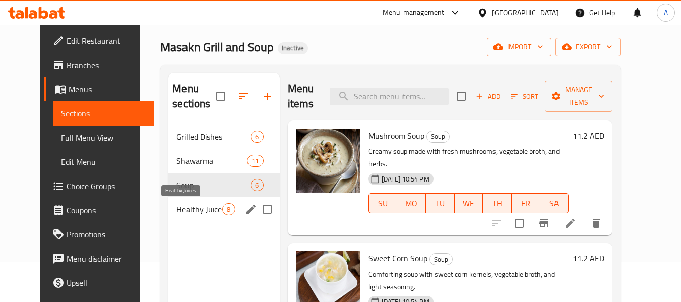
click at [195, 211] on span "Healthy Juices" at bounding box center [200, 209] width 46 height 12
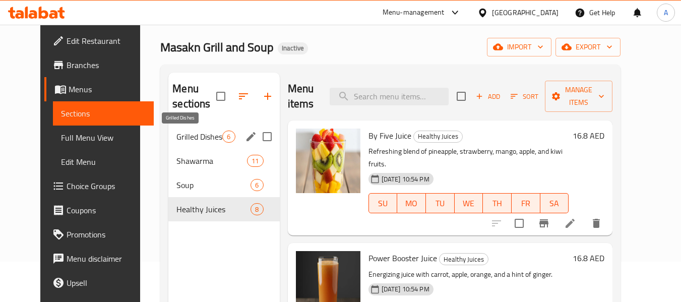
click at [198, 134] on span "Grilled Dishes" at bounding box center [200, 137] width 46 height 12
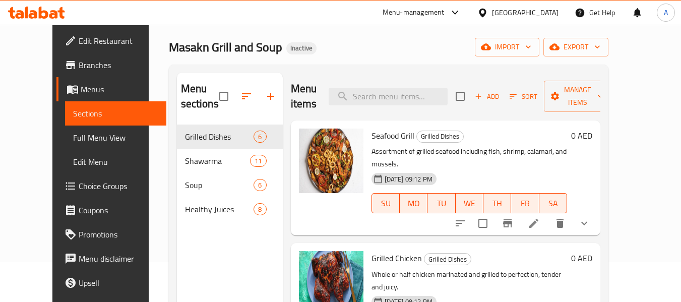
click at [65, 145] on link "Full Menu View" at bounding box center [115, 138] width 101 height 24
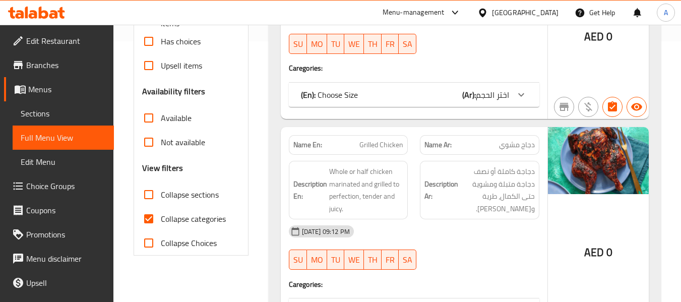
scroll to position [353, 0]
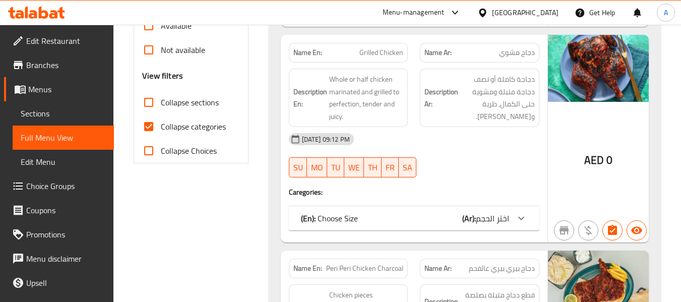
click at [214, 126] on span "Collapse categories" at bounding box center [193, 127] width 65 height 12
click at [161, 126] on input "Collapse categories" at bounding box center [149, 126] width 24 height 24
checkbox input "false"
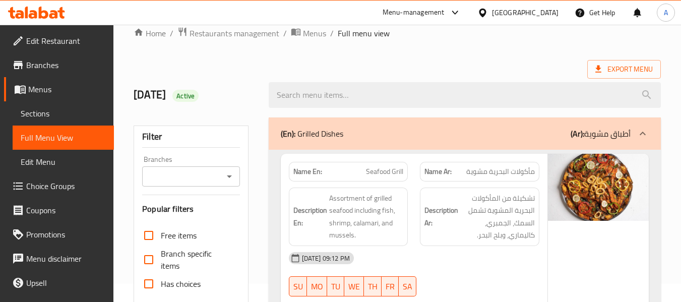
scroll to position [0, 0]
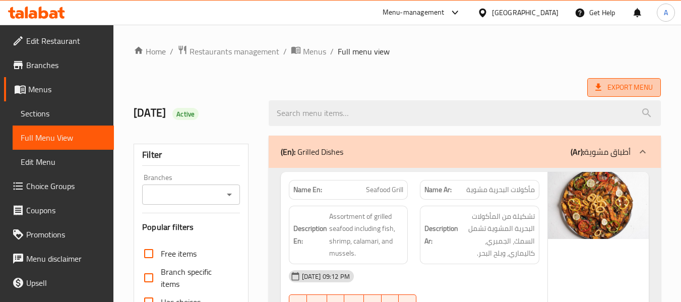
click at [621, 92] on span "Export Menu" at bounding box center [624, 87] width 57 height 13
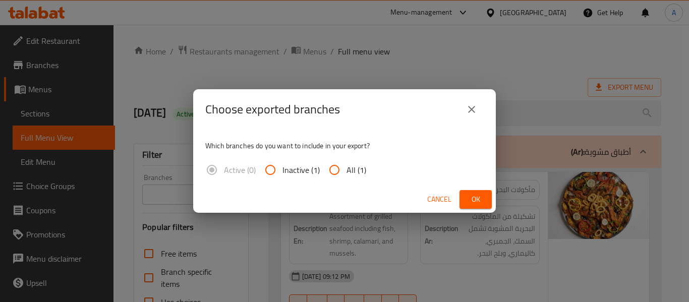
click at [352, 167] on span "All (1)" at bounding box center [356, 170] width 20 height 12
click at [346, 167] on input "All (1)" at bounding box center [334, 170] width 24 height 24
radio input "true"
click at [467, 198] on button "Ok" at bounding box center [475, 199] width 32 height 19
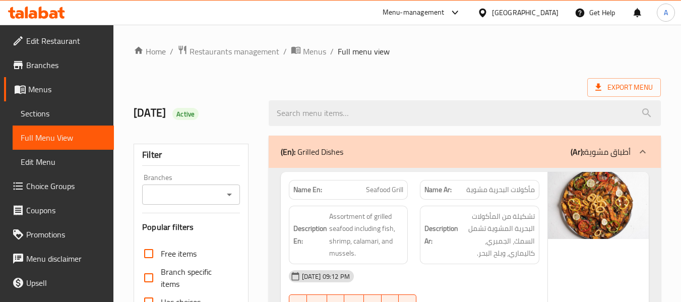
click at [74, 111] on span "Sections" at bounding box center [63, 113] width 85 height 12
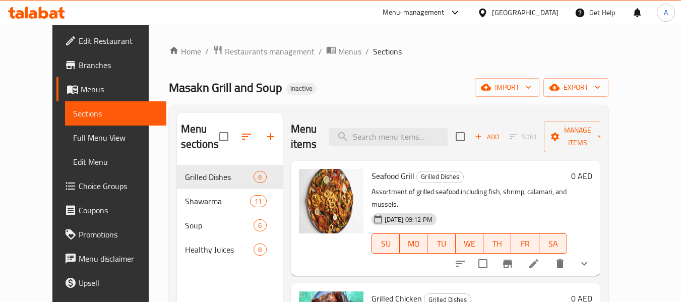
scroll to position [101, 0]
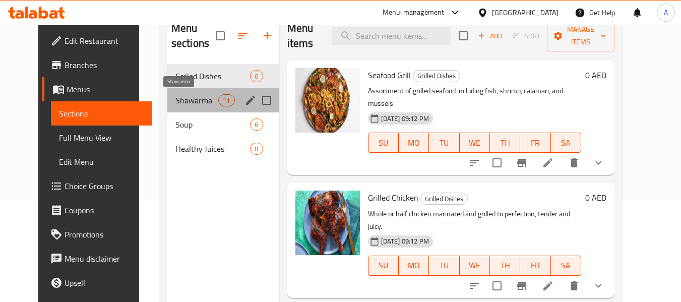
click at [205, 99] on span "Shawarma" at bounding box center [196, 100] width 43 height 12
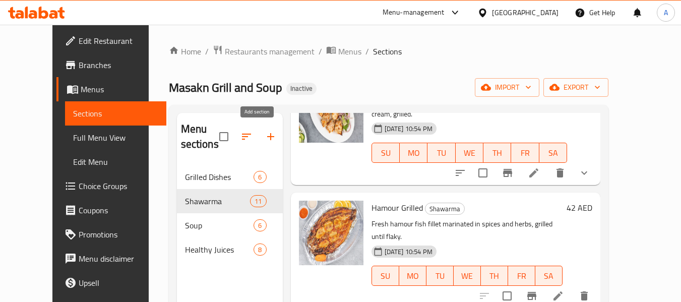
click at [267, 144] on button "button" at bounding box center [271, 137] width 24 height 24
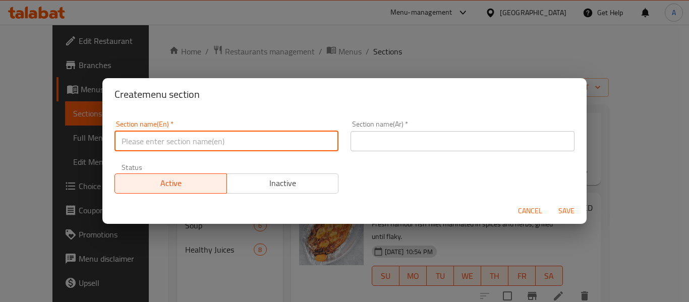
click at [253, 139] on input "text" at bounding box center [226, 141] width 224 height 20
type input "Variety Items"
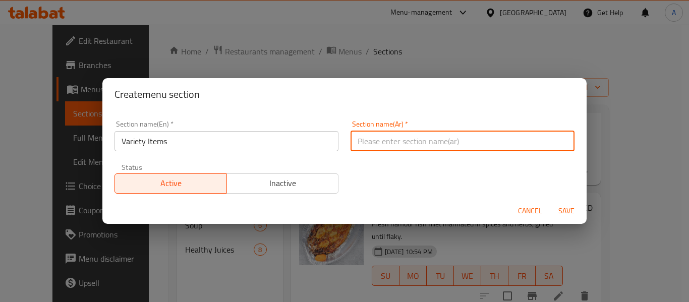
click at [385, 144] on input "text" at bounding box center [462, 141] width 224 height 20
type input "أصناف متنوعة"
click at [566, 213] on span "Save" at bounding box center [566, 211] width 24 height 13
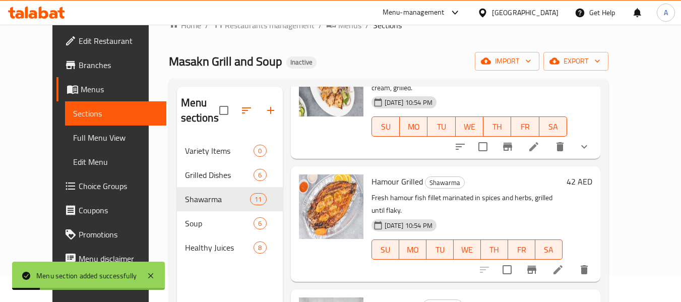
scroll to position [50, 0]
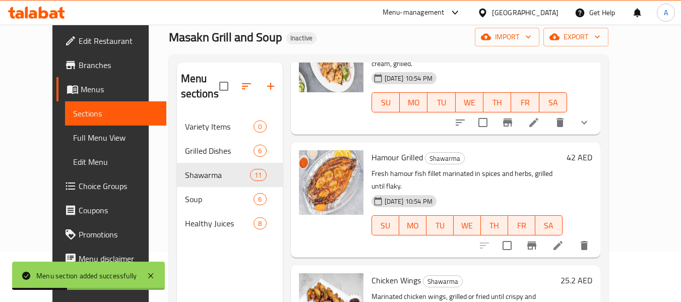
click at [241, 88] on icon "button" at bounding box center [247, 86] width 12 height 12
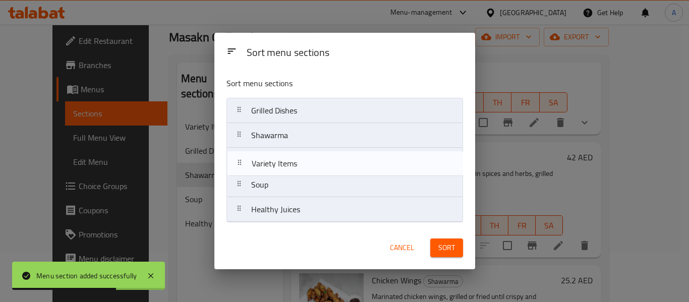
drag, startPoint x: 239, startPoint y: 115, endPoint x: 239, endPoint y: 165, distance: 49.9
click at [239, 165] on nav "Variety Items Grilled Dishes Shawarma Soup Healthy Juices" at bounding box center [344, 160] width 237 height 125
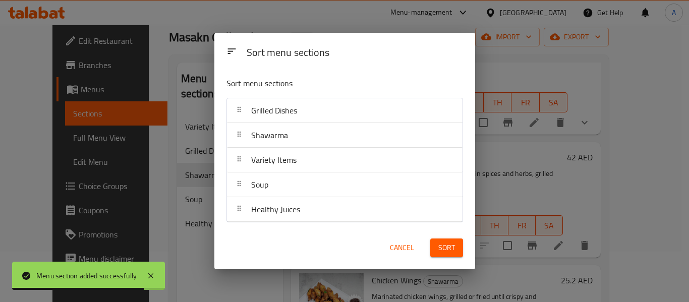
click at [451, 242] on span "Sort" at bounding box center [446, 248] width 17 height 13
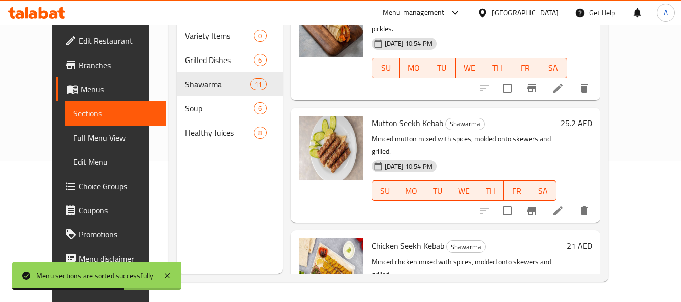
scroll to position [403, 0]
click at [518, 200] on input "checkbox" at bounding box center [507, 210] width 21 height 21
checkbox input "true"
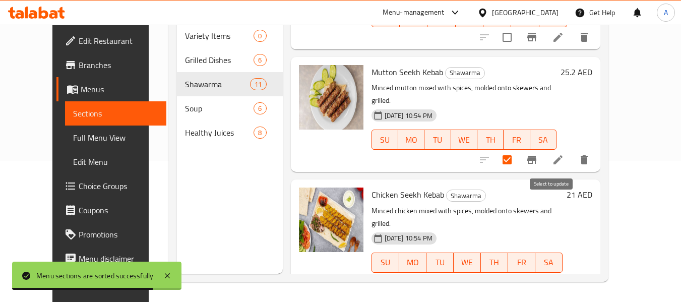
click at [518, 272] on input "checkbox" at bounding box center [507, 282] width 21 height 21
checkbox input "true"
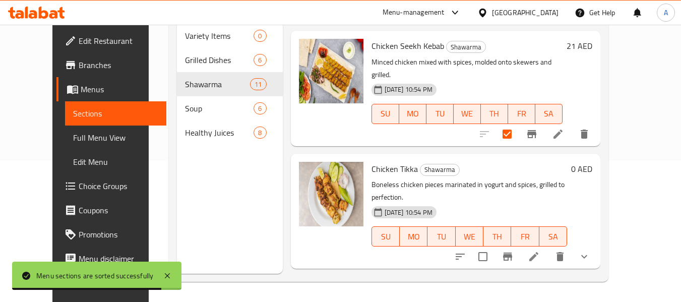
scroll to position [605, 0]
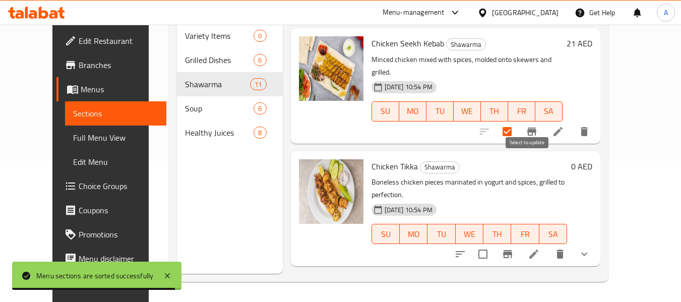
click at [494, 244] on input "checkbox" at bounding box center [483, 254] width 21 height 21
checkbox input "true"
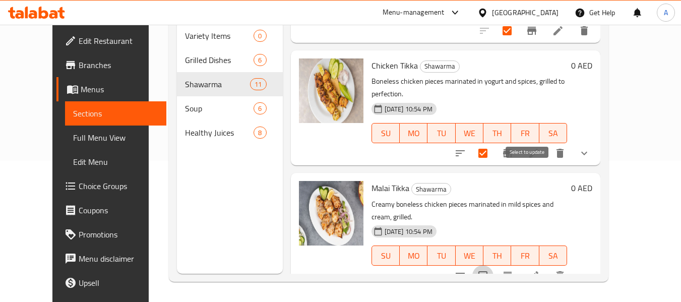
click at [494, 265] on input "checkbox" at bounding box center [483, 275] width 21 height 21
checkbox input "true"
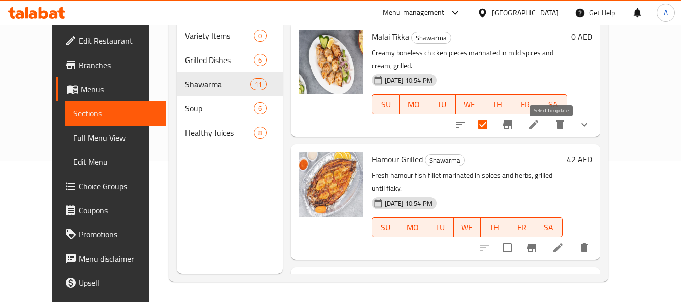
click at [518, 237] on input "checkbox" at bounding box center [507, 247] width 21 height 21
checkbox input "true"
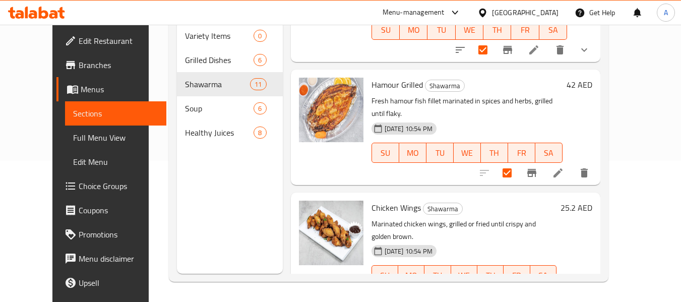
scroll to position [950, 0]
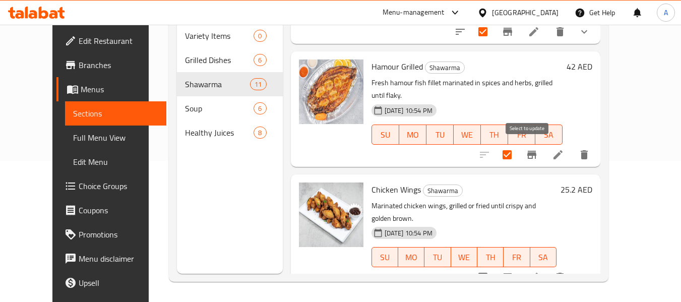
click at [494, 267] on input "checkbox" at bounding box center [483, 277] width 21 height 21
checkbox input "true"
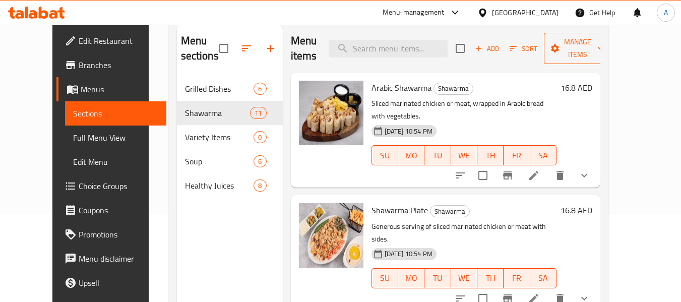
scroll to position [0, 0]
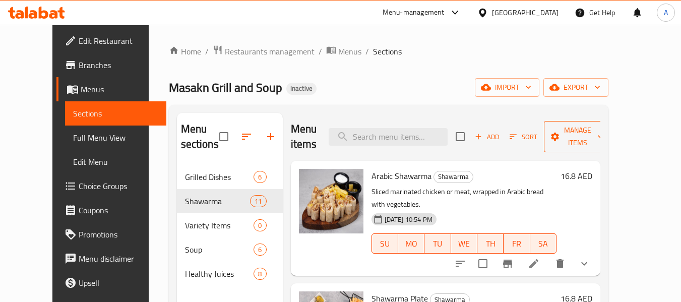
click at [606, 140] on icon "button" at bounding box center [601, 137] width 10 height 10
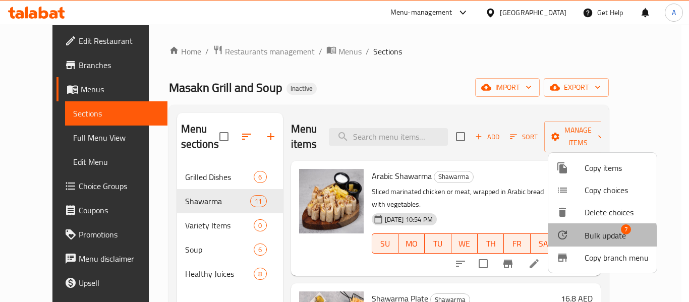
click at [596, 237] on span "Bulk update" at bounding box center [604, 235] width 41 height 12
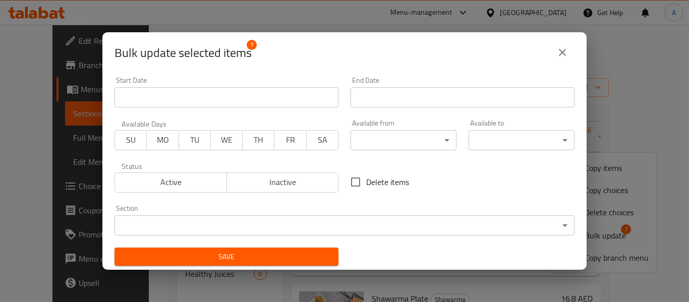
click at [222, 222] on body "​ Menu-management United Arab Emirates Get Help A Edit Restaurant Branches Menu…" at bounding box center [344, 163] width 689 height 277
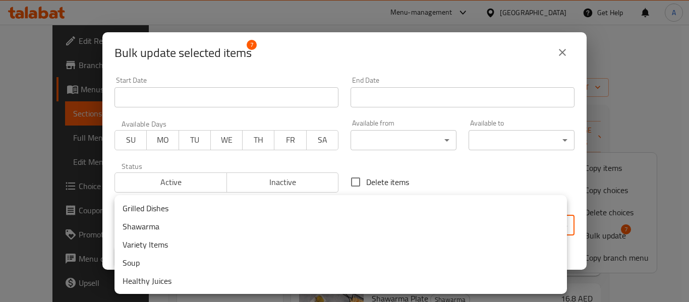
click at [194, 248] on li "Variety Items" at bounding box center [340, 245] width 452 height 18
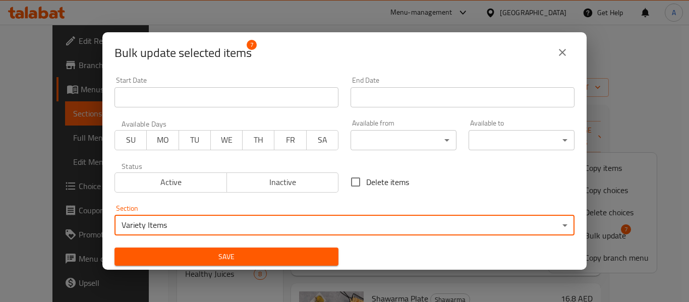
click at [254, 257] on span "Save" at bounding box center [227, 257] width 208 height 13
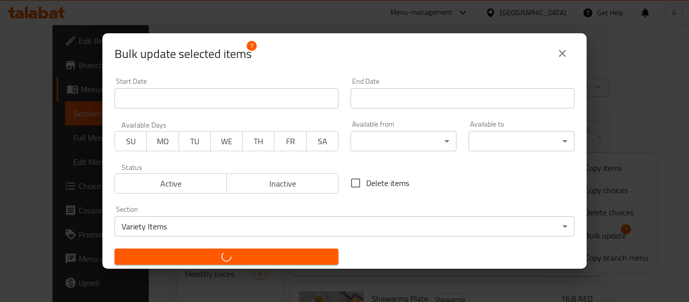
checkbox input "false"
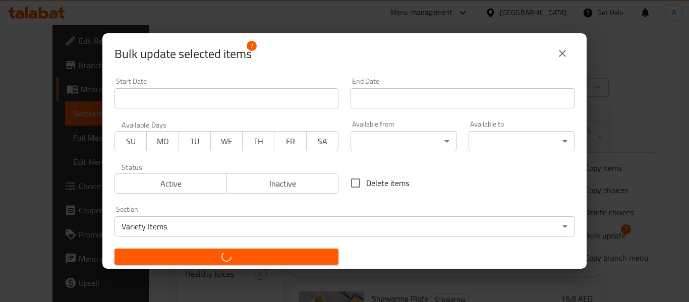
checkbox input "false"
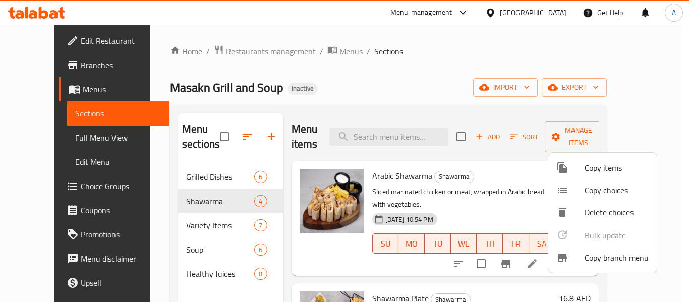
click at [368, 66] on div at bounding box center [344, 151] width 689 height 302
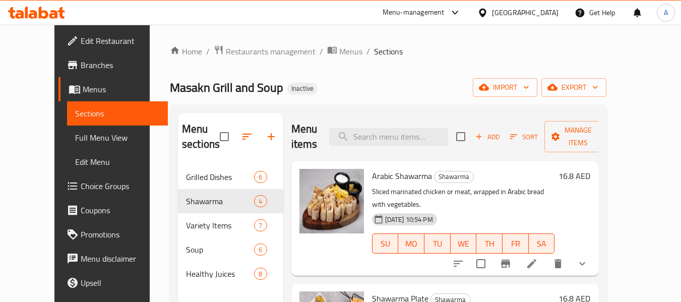
scroll to position [141, 0]
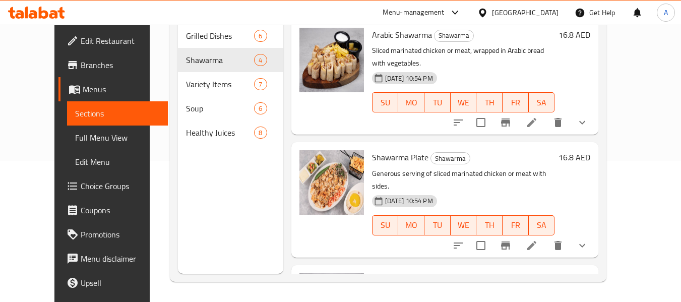
click at [68, 129] on link "Full Menu View" at bounding box center [117, 138] width 101 height 24
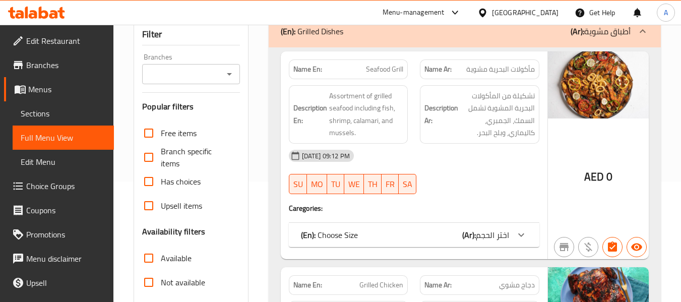
scroll to position [252, 0]
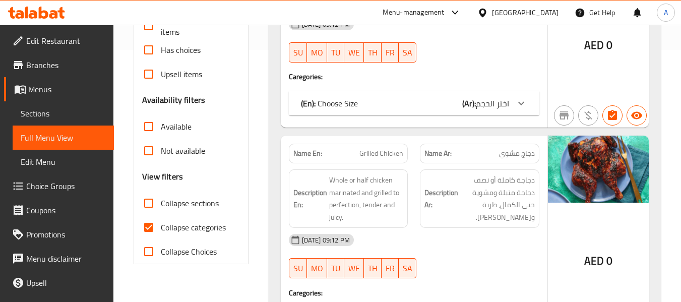
click at [190, 215] on label "Collapse categories" at bounding box center [181, 227] width 89 height 24
click at [161, 215] on input "Collapse categories" at bounding box center [149, 227] width 24 height 24
checkbox input "false"
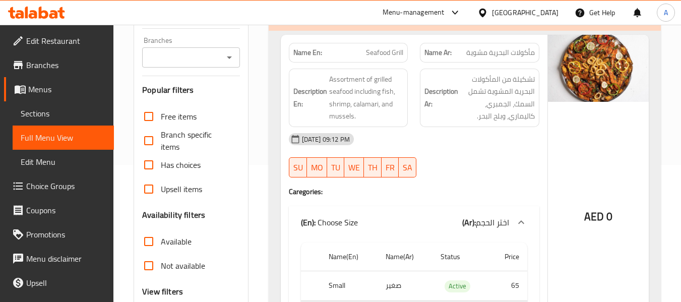
scroll to position [0, 0]
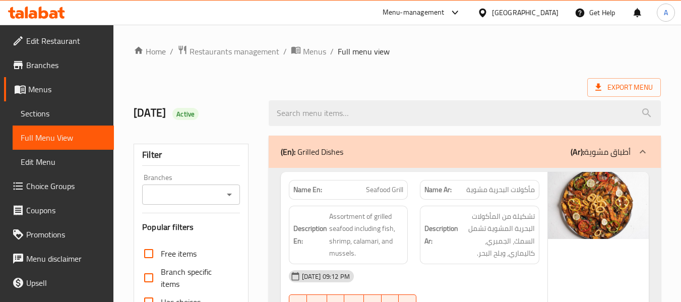
click at [616, 86] on span "Export Menu" at bounding box center [624, 87] width 57 height 13
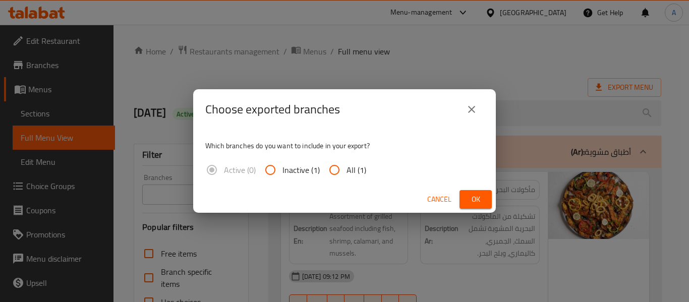
click at [341, 167] on input "All (1)" at bounding box center [334, 170] width 24 height 24
radio input "true"
click at [479, 193] on span "Ok" at bounding box center [475, 199] width 16 height 13
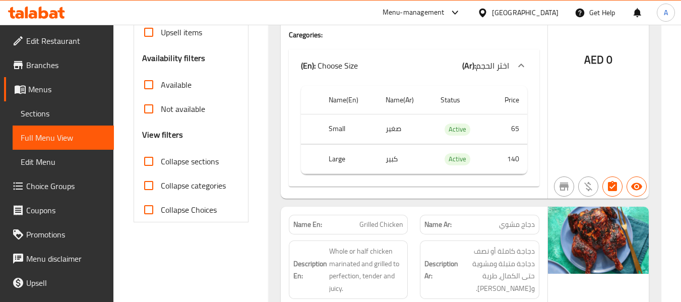
scroll to position [101, 0]
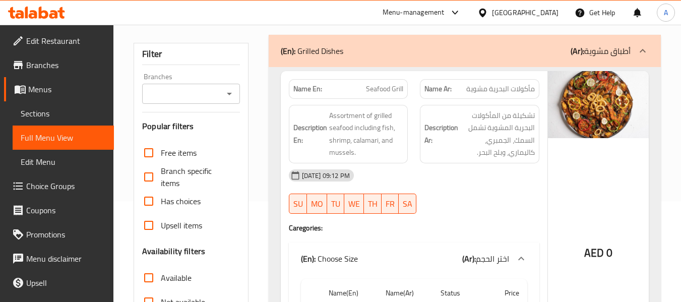
click at [44, 88] on span "Menus" at bounding box center [67, 89] width 78 height 12
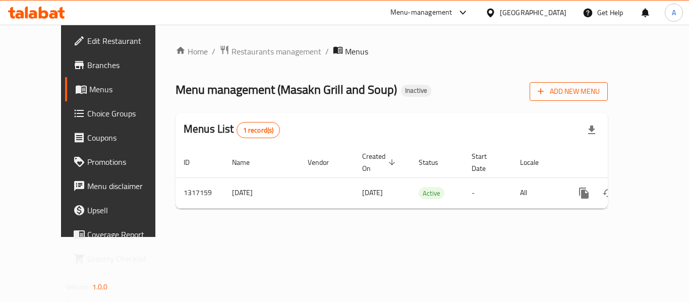
click at [600, 87] on span "Add New Menu" at bounding box center [569, 91] width 62 height 13
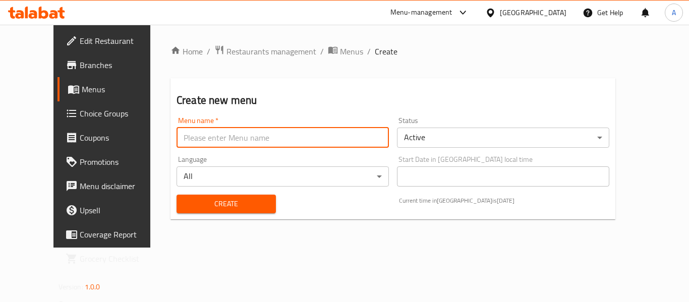
click at [217, 133] on input "text" at bounding box center [283, 138] width 212 height 20
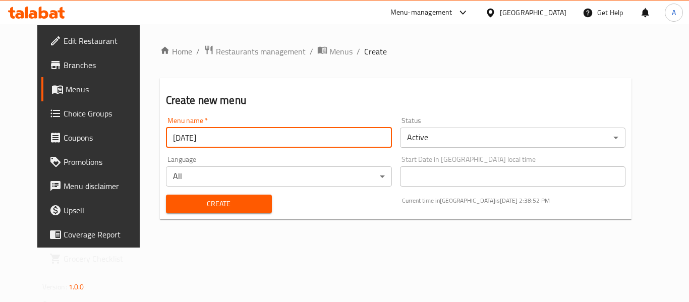
type input "14/10/2025"
click at [166, 195] on button "Create" at bounding box center [219, 204] width 106 height 19
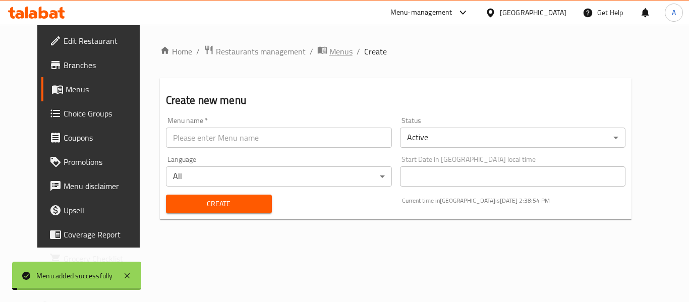
click at [317, 52] on icon "breadcrumb" at bounding box center [321, 50] width 9 height 7
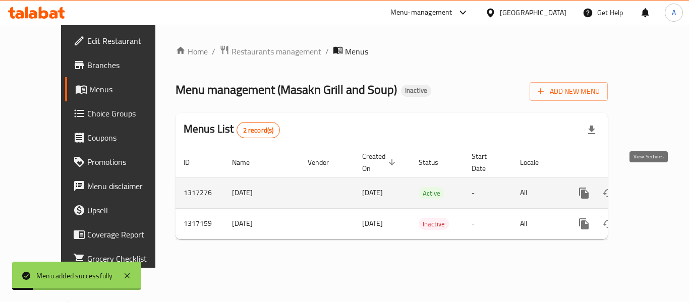
click at [653, 187] on icon "enhanced table" at bounding box center [657, 193] width 12 height 12
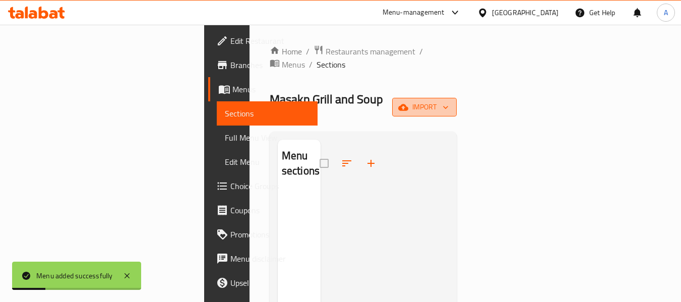
click at [408, 104] on icon "button" at bounding box center [403, 107] width 10 height 7
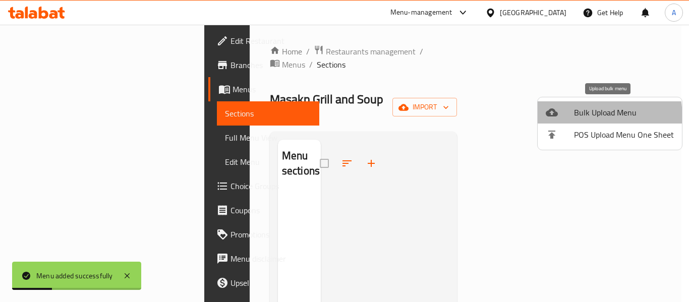
click at [572, 118] on div at bounding box center [560, 112] width 28 height 12
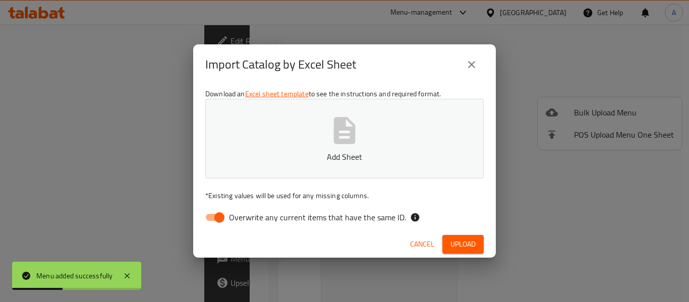
click at [365, 209] on label "Overwrite any current items that have the same ID." at bounding box center [303, 217] width 206 height 19
click at [248, 209] on input "Overwrite any current items that have the same ID." at bounding box center [219, 217] width 57 height 19
checkbox input "false"
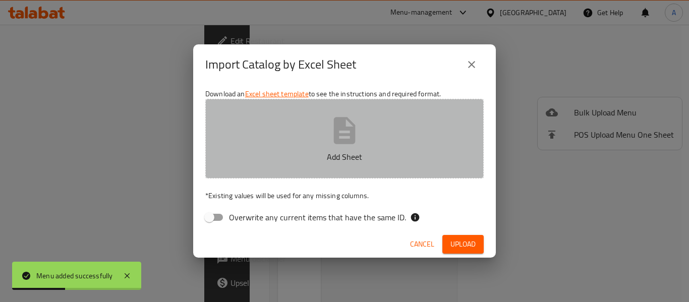
click at [384, 138] on button "Add Sheet" at bounding box center [344, 139] width 278 height 80
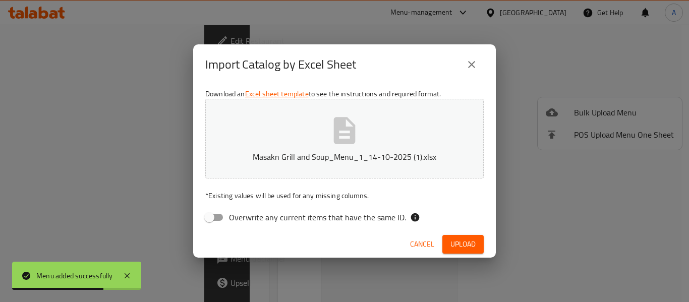
click at [467, 246] on span "Upload" at bounding box center [462, 244] width 25 height 13
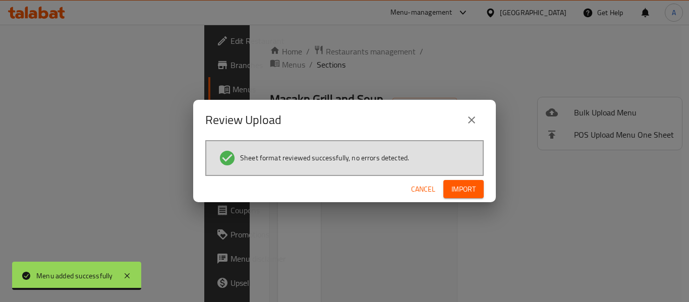
click at [455, 197] on button "Import" at bounding box center [463, 189] width 40 height 19
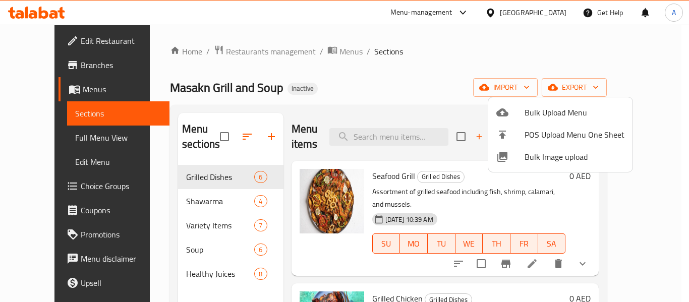
click at [369, 94] on div at bounding box center [344, 151] width 689 height 302
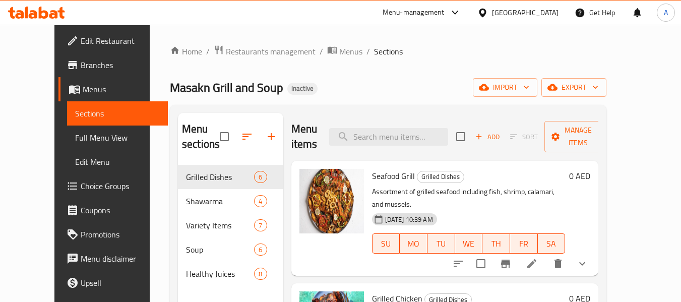
click at [75, 135] on span "Full Menu View" at bounding box center [117, 138] width 85 height 12
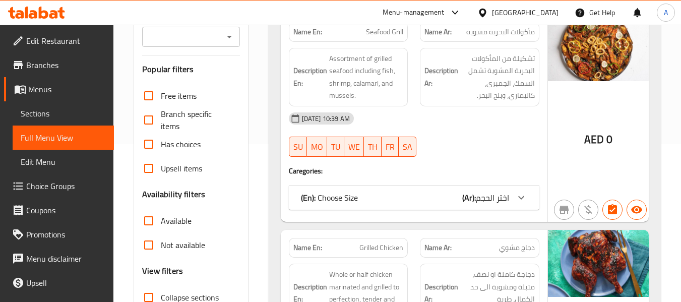
scroll to position [252, 0]
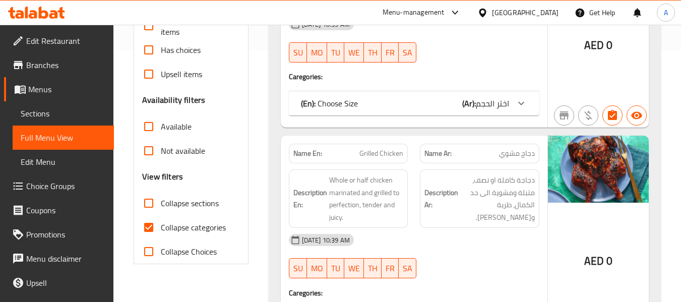
click at [185, 231] on span "Collapse categories" at bounding box center [193, 227] width 65 height 12
click at [161, 231] on input "Collapse categories" at bounding box center [149, 227] width 24 height 24
checkbox input "false"
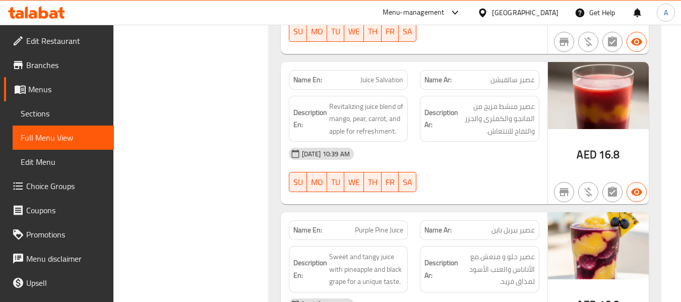
scroll to position [6996, 0]
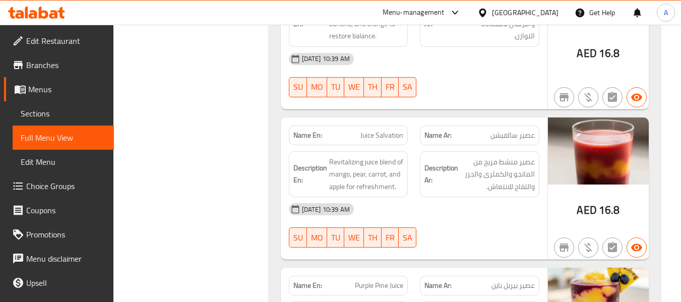
click at [305, 131] on div "Name En: Juice Salvation" at bounding box center [349, 136] width 120 height 20
click at [303, 129] on div "Name En: Juice Salvation" at bounding box center [349, 136] width 120 height 20
copy strong "Name En:"
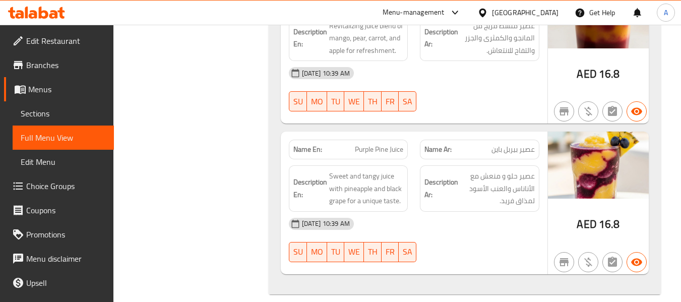
scroll to position [0, 0]
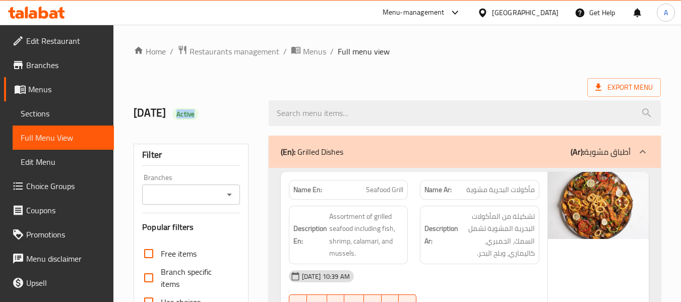
click at [46, 86] on span "Menus" at bounding box center [67, 89] width 78 height 12
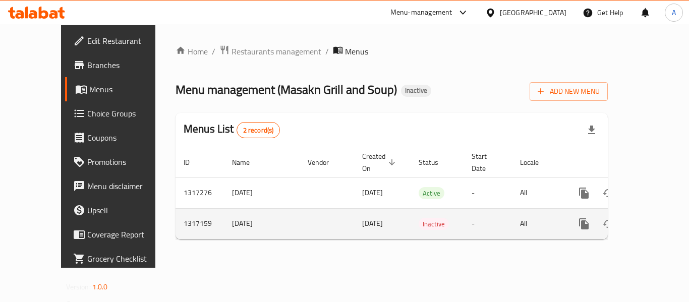
click at [651, 218] on icon "enhanced table" at bounding box center [657, 224] width 12 height 12
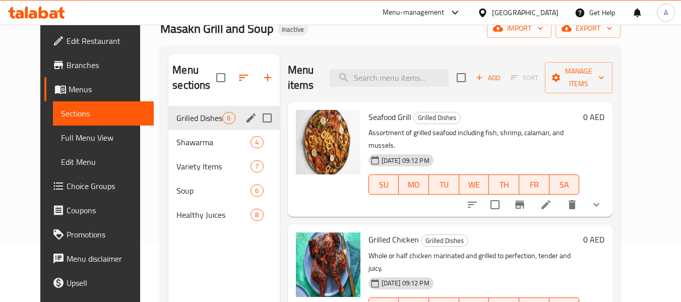
scroll to position [141, 0]
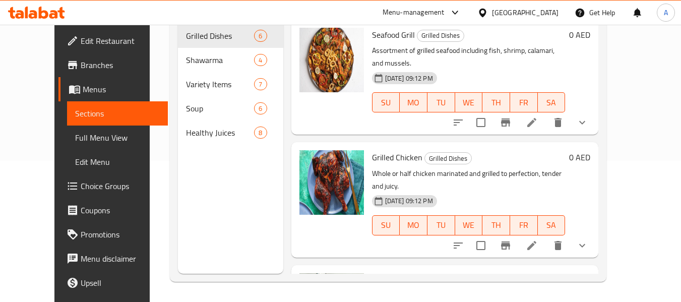
click at [75, 135] on span "Full Menu View" at bounding box center [117, 138] width 85 height 12
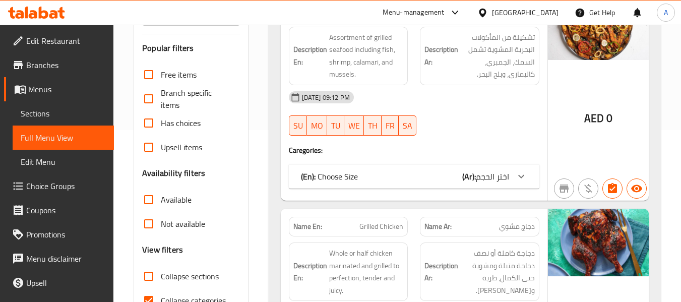
scroll to position [292, 0]
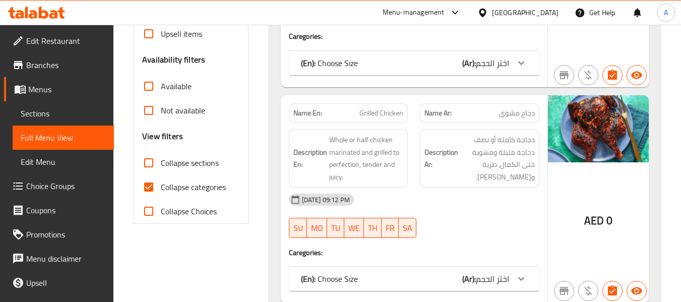
click at [192, 169] on span "Collapse sections" at bounding box center [190, 163] width 58 height 12
click at [161, 169] on input "Collapse sections" at bounding box center [149, 163] width 24 height 24
checkbox input "true"
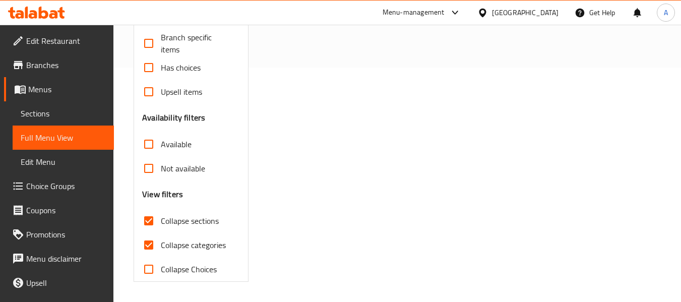
click at [193, 239] on span "Collapse categories" at bounding box center [193, 245] width 65 height 12
click at [161, 233] on input "Collapse categories" at bounding box center [149, 245] width 24 height 24
checkbox input "false"
click at [188, 215] on span "Collapse sections" at bounding box center [190, 221] width 58 height 12
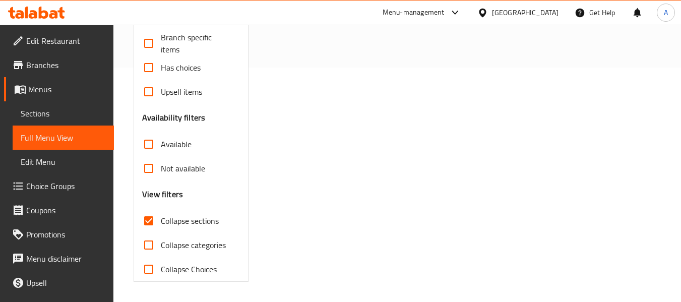
click at [161, 214] on input "Collapse sections" at bounding box center [149, 221] width 24 height 24
checkbox input "false"
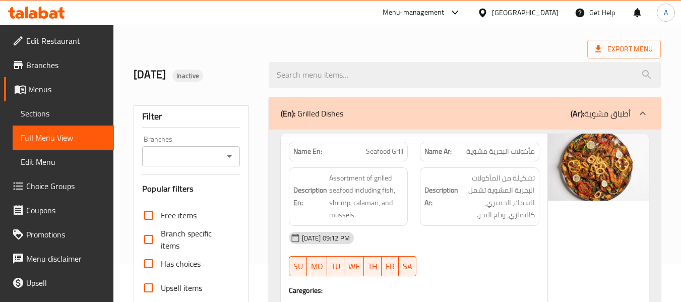
scroll to position [272, 0]
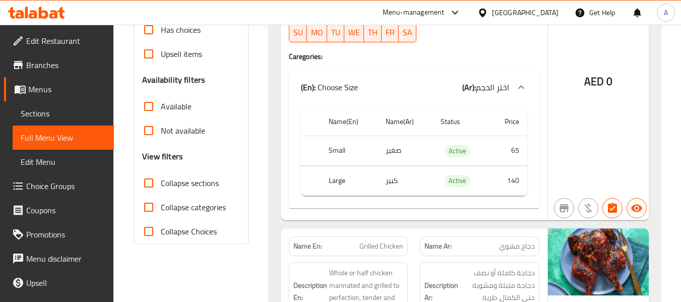
drag, startPoint x: 279, startPoint y: 100, endPoint x: 274, endPoint y: 94, distance: 7.9
click at [86, 88] on span "Menus" at bounding box center [67, 89] width 78 height 12
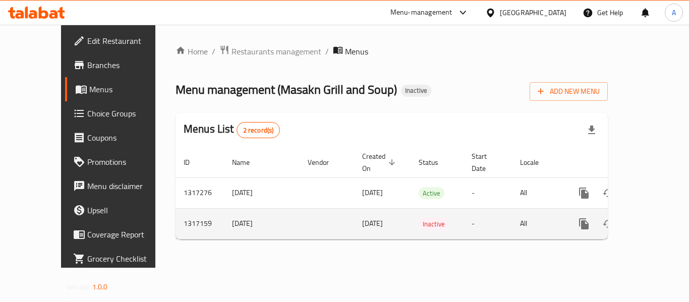
drag, startPoint x: 191, startPoint y: 210, endPoint x: 244, endPoint y: 214, distance: 53.6
click at [244, 214] on td "14/10/2025" at bounding box center [262, 223] width 76 height 31
copy td "14/10/2025"
click at [629, 219] on icon "enhanced table" at bounding box center [632, 223] width 7 height 9
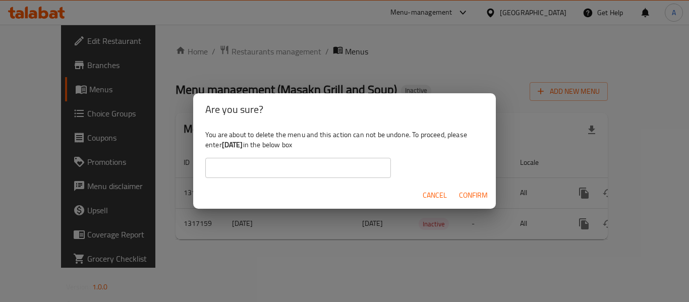
click at [331, 164] on input "text" at bounding box center [298, 168] width 186 height 20
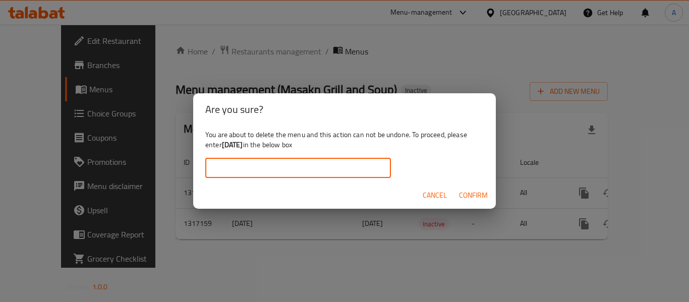
paste input "14/10/2025"
type input "14/10/2025"
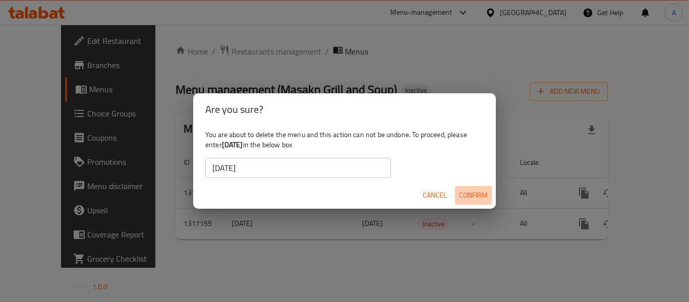
click at [467, 191] on span "Confirm" at bounding box center [473, 195] width 29 height 13
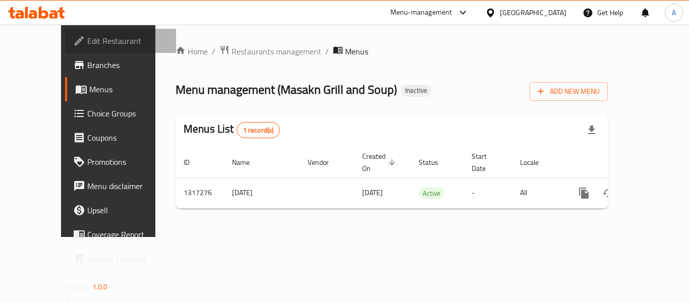
click at [87, 38] on span "Edit Restaurant" at bounding box center [127, 41] width 81 height 12
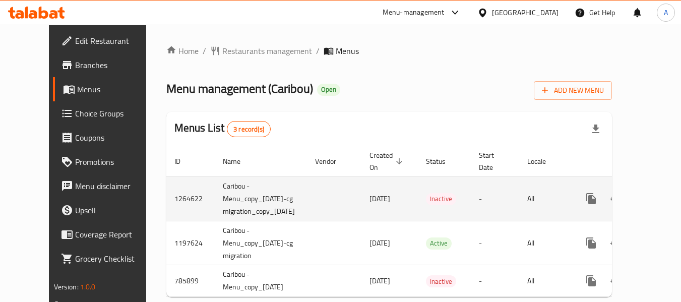
scroll to position [31, 0]
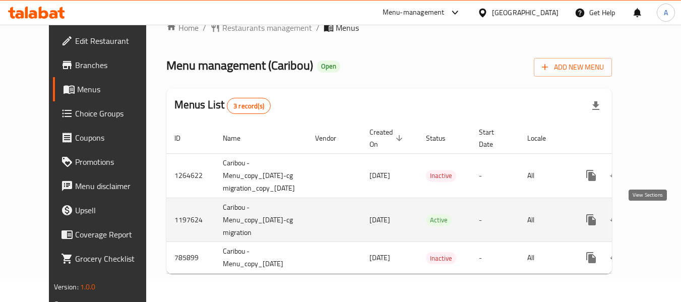
click at [660, 215] on icon "enhanced table" at bounding box center [664, 219] width 9 height 9
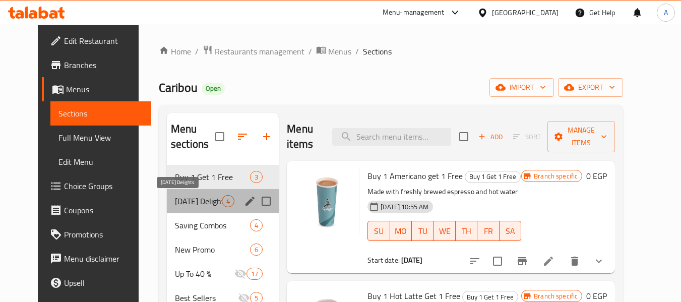
click at [177, 201] on span "[DATE] Delights" at bounding box center [198, 201] width 47 height 12
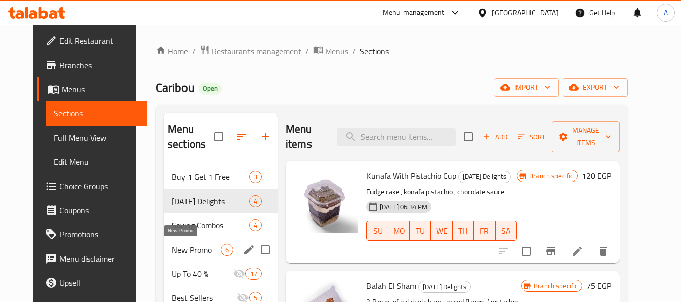
click at [176, 246] on span "New Promo" at bounding box center [196, 250] width 49 height 12
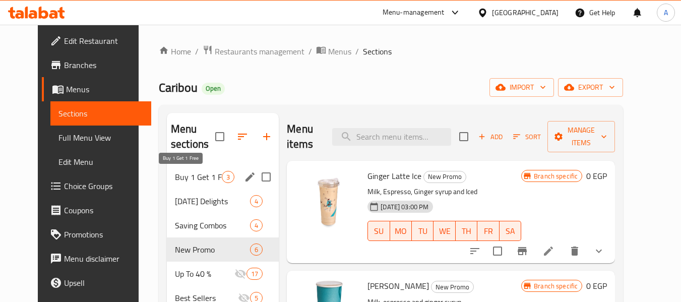
click at [181, 175] on span "Buy 1 Get 1 Free" at bounding box center [198, 177] width 47 height 12
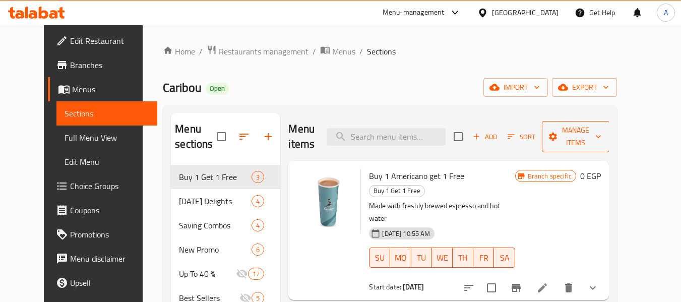
click at [602, 130] on span "Manage items" at bounding box center [575, 136] width 51 height 25
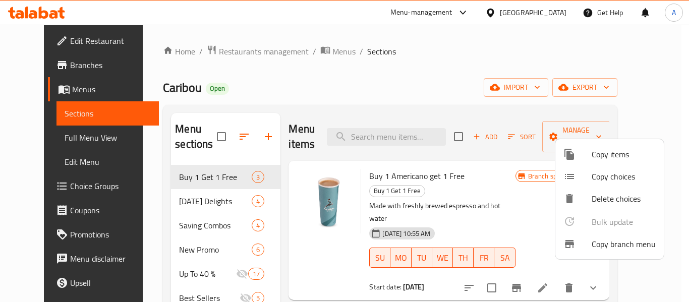
click at [600, 245] on span "Copy branch menu" at bounding box center [624, 244] width 64 height 12
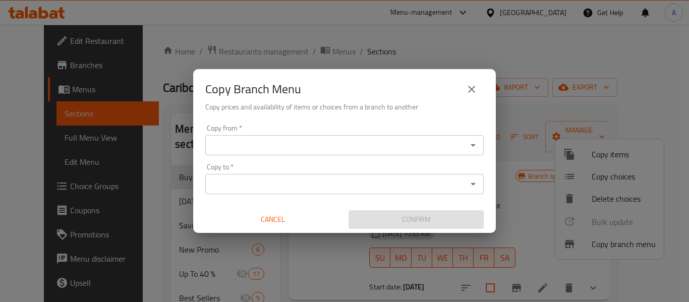
click at [475, 145] on icon "Open" at bounding box center [473, 145] width 5 height 3
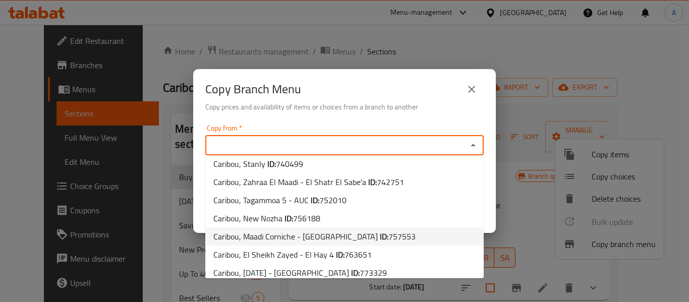
scroll to position [359, 0]
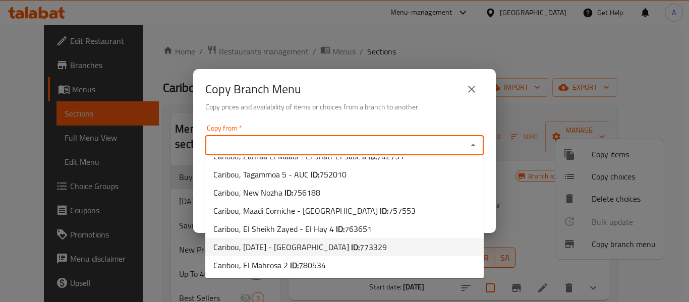
click at [399, 246] on li "Caribou, [DATE] - [GEOGRAPHIC_DATA] ID: 773329" at bounding box center [344, 247] width 278 height 18
type input "Caribou, [DATE] - [GEOGRAPHIC_DATA]"
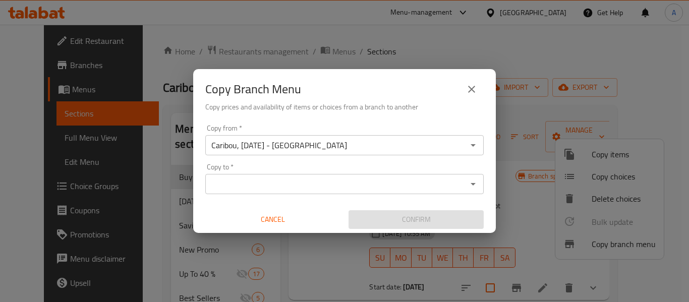
click at [472, 155] on div "Caribou, [DATE] - Dahshur Road Copy from *" at bounding box center [344, 145] width 278 height 20
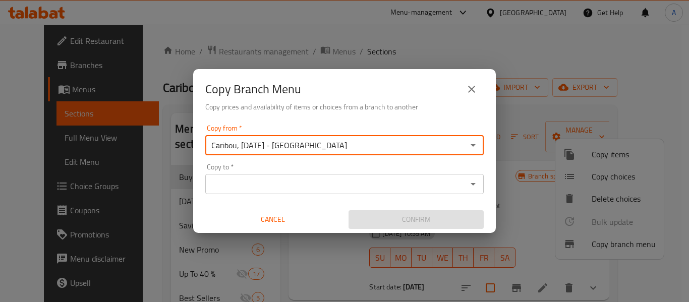
click at [472, 145] on icon "Open" at bounding box center [473, 145] width 5 height 3
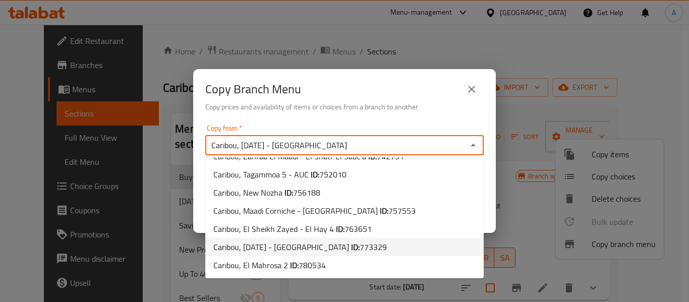
click at [409, 247] on li "Caribou, [DATE] - [GEOGRAPHIC_DATA] ID: 773329" at bounding box center [344, 247] width 278 height 18
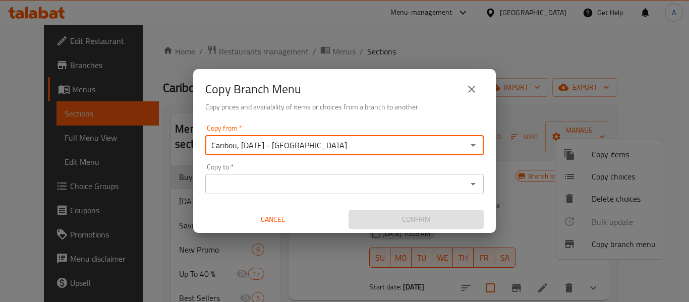
click at [470, 181] on icon "Open" at bounding box center [473, 184] width 12 height 12
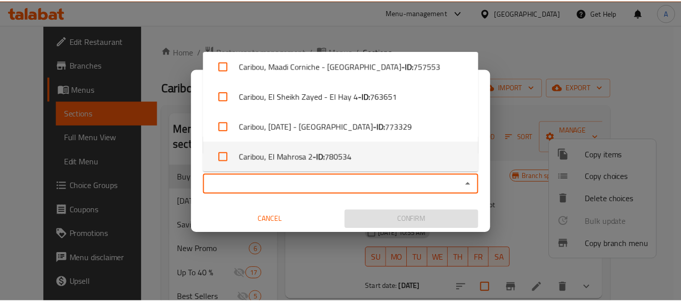
scroll to position [674, 0]
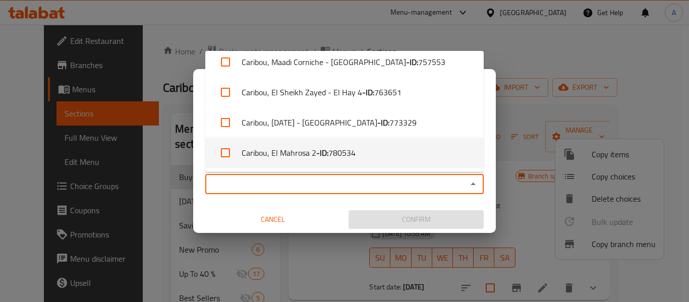
click at [420, 153] on li "Caribou, El Mahrosa 2 - ID: 780534" at bounding box center [344, 153] width 278 height 30
checkbox input "true"
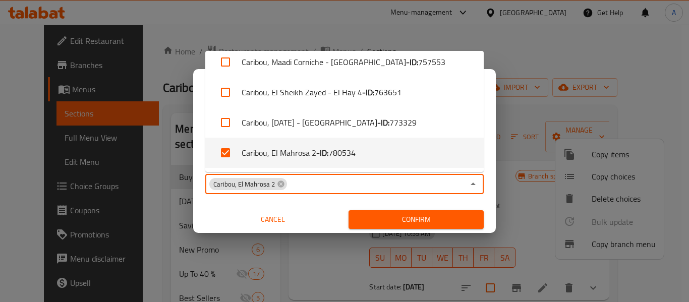
click at [463, 204] on div "Copy from   * Caribou, [DATE] - Dahshur Road Copy from * Copy to   * Caribou, E…" at bounding box center [344, 177] width 303 height 112
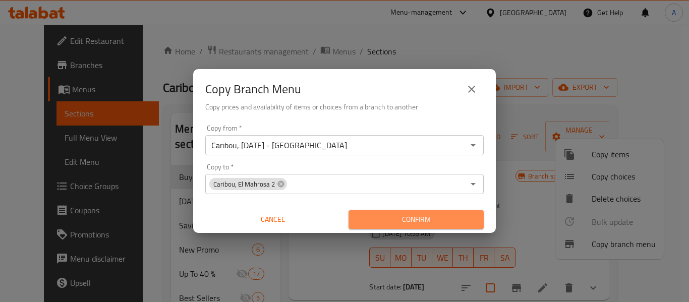
click at [445, 216] on span "Confirm" at bounding box center [416, 219] width 119 height 13
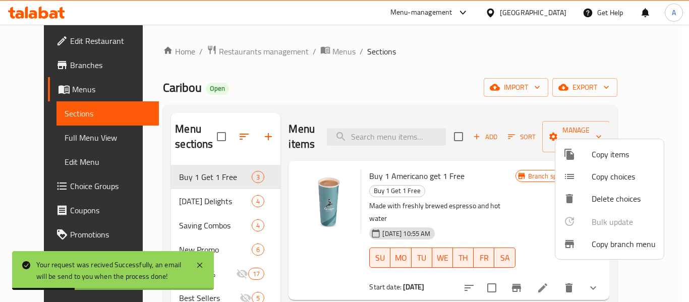
click at [376, 81] on div at bounding box center [344, 151] width 689 height 302
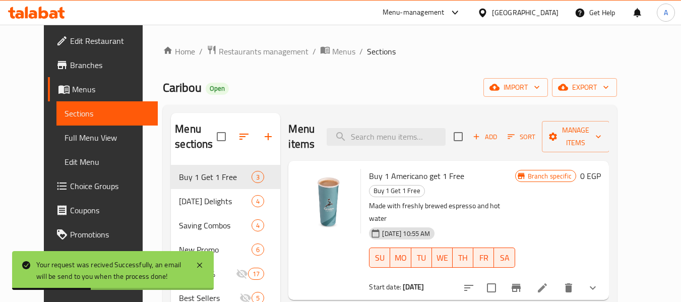
click at [71, 133] on span "Full Menu View" at bounding box center [107, 138] width 85 height 12
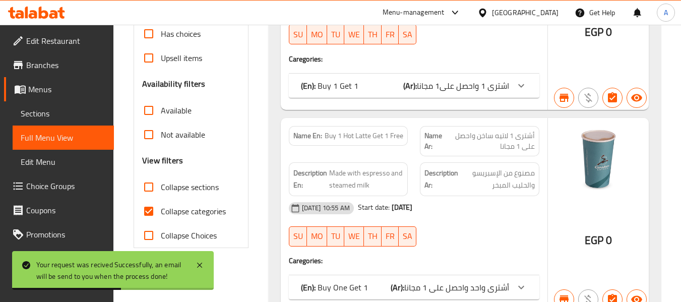
scroll to position [403, 0]
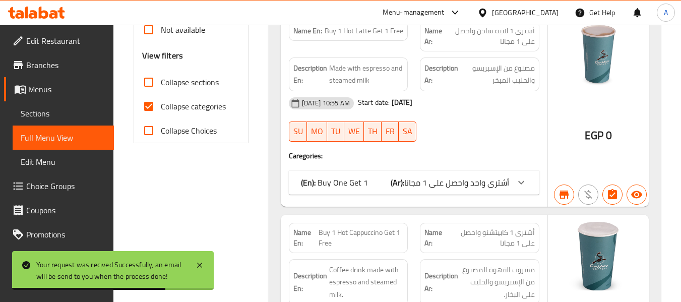
click at [170, 109] on span "Collapse categories" at bounding box center [193, 106] width 65 height 12
click at [161, 109] on input "Collapse categories" at bounding box center [149, 106] width 24 height 24
checkbox input "false"
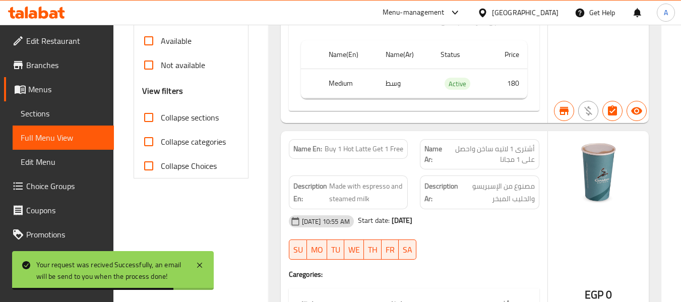
scroll to position [0, 0]
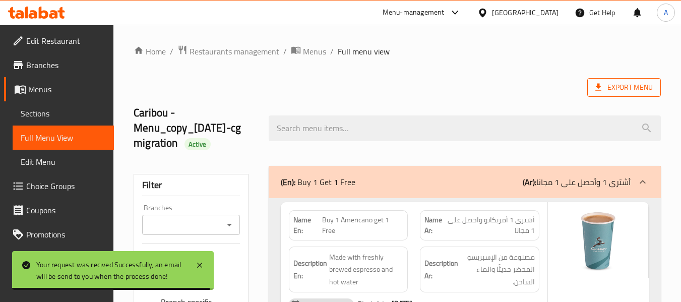
click at [606, 87] on span "Export Menu" at bounding box center [624, 87] width 57 height 13
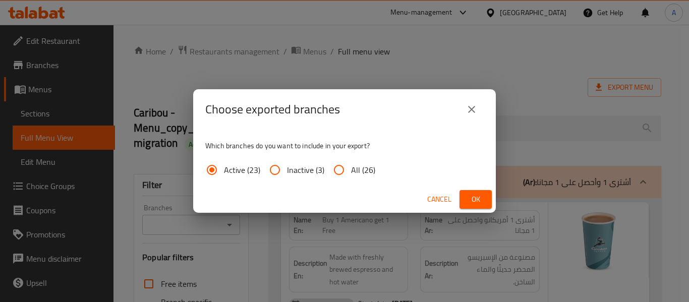
click at [356, 175] on span "All (26)" at bounding box center [363, 170] width 24 height 12
click at [351, 175] on input "All (26)" at bounding box center [339, 170] width 24 height 24
radio input "true"
click at [471, 198] on span "Ok" at bounding box center [475, 199] width 16 height 13
